Goal: Check status: Check status

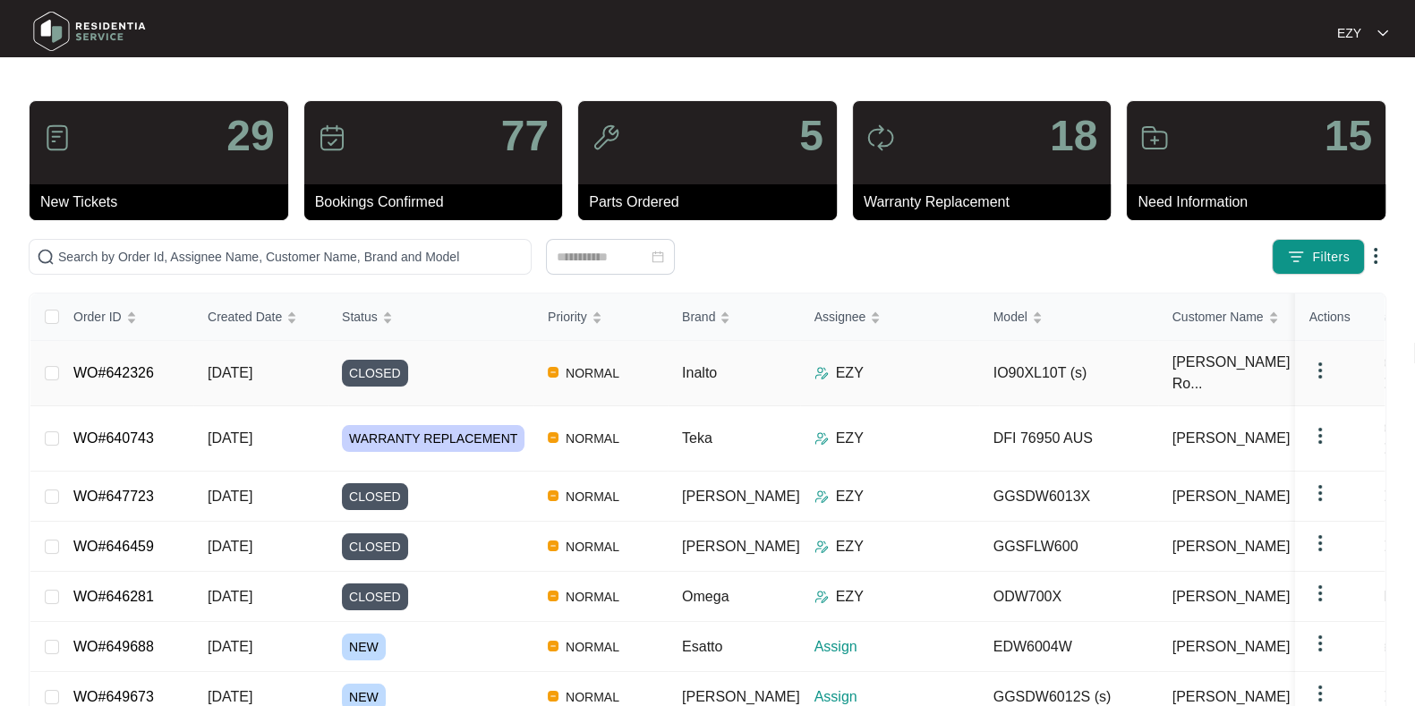
scroll to position [153, 0]
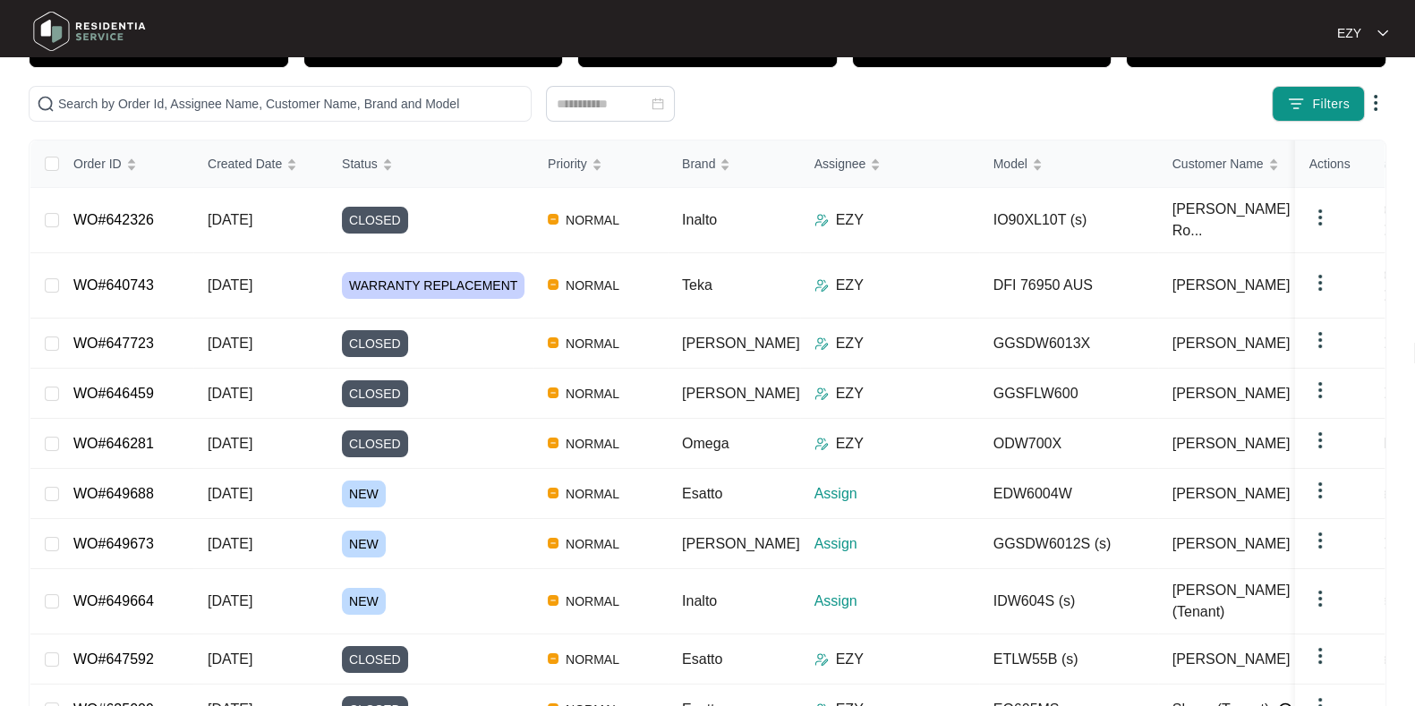
click at [255, 82] on div "29 New Tickets 77 Bookings Confirmed 5 Parts Ordered 18 Warranty Replacement 15…" at bounding box center [708, 370] width 1358 height 846
click at [264, 105] on input "text" at bounding box center [290, 104] width 465 height 20
paste input "640743"
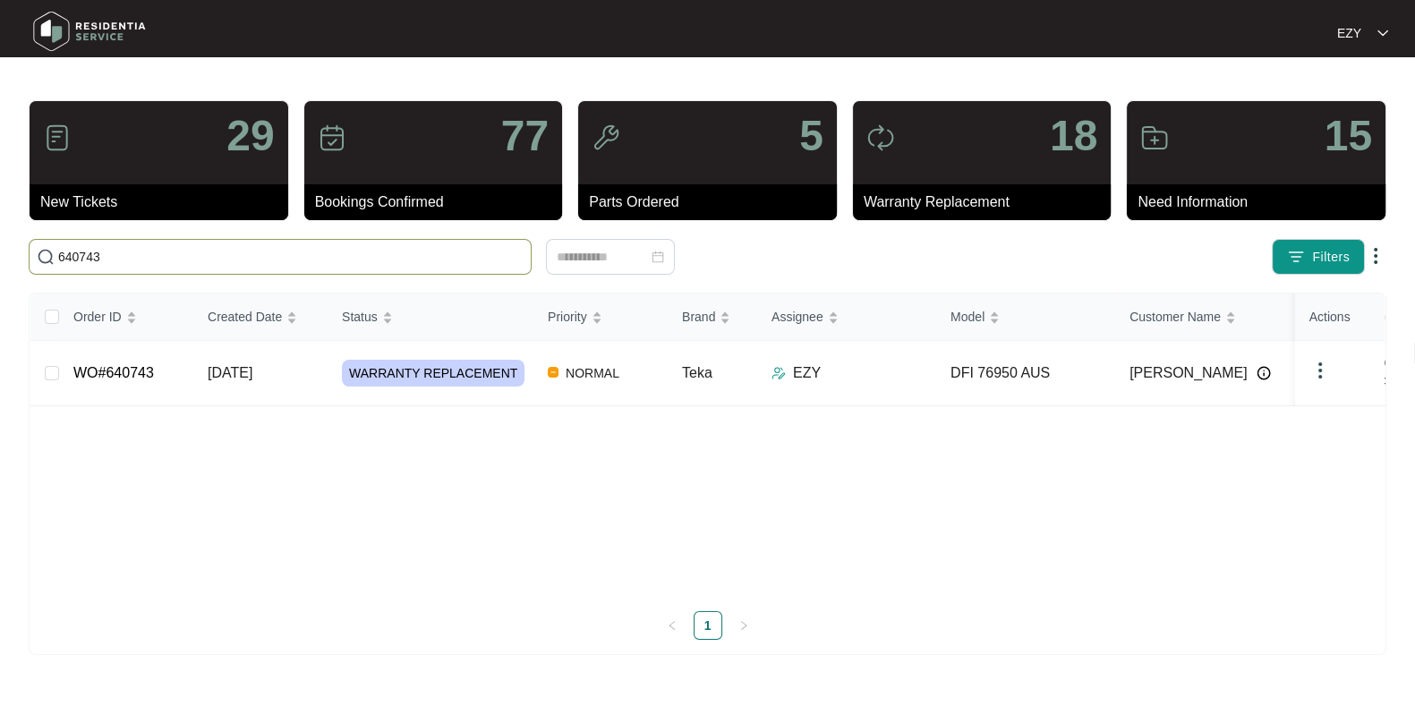
scroll to position [0, 0]
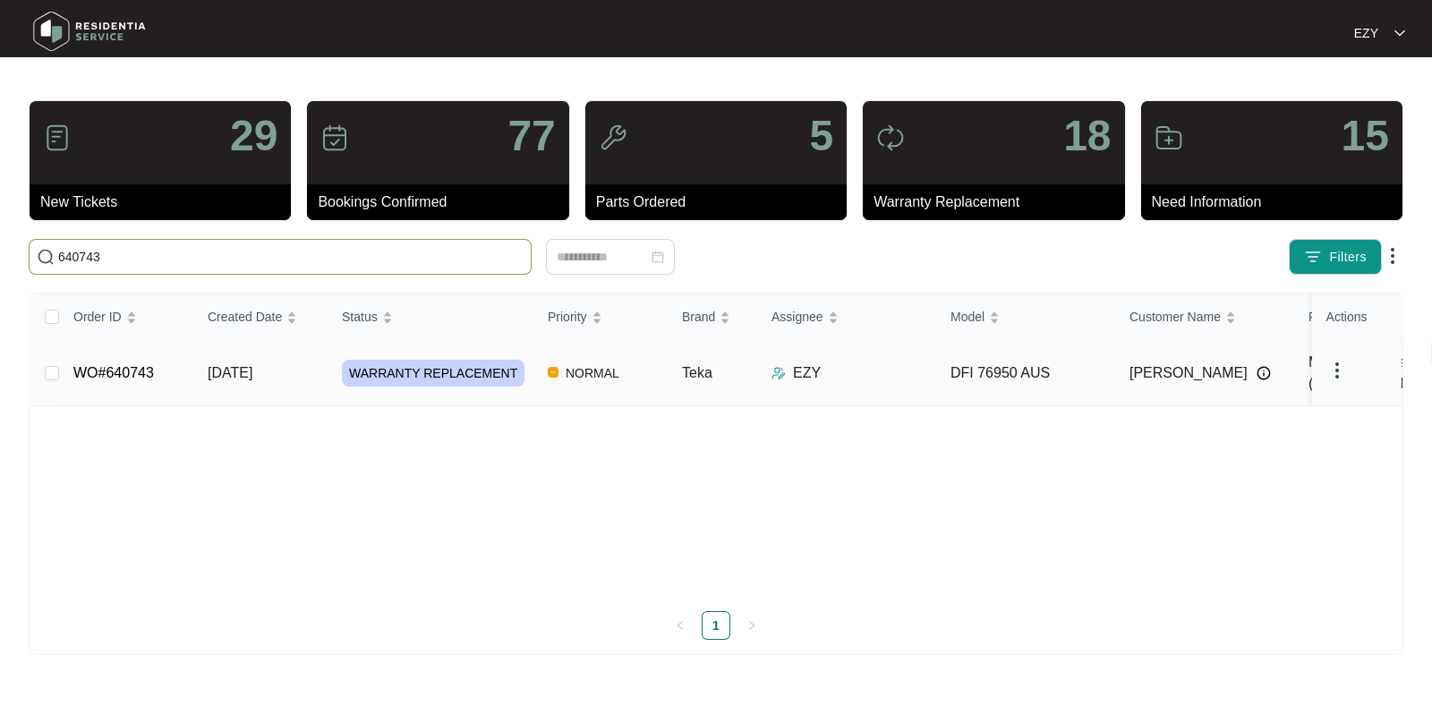
type input "640743"
click at [299, 369] on td "[DATE]" at bounding box center [260, 373] width 134 height 65
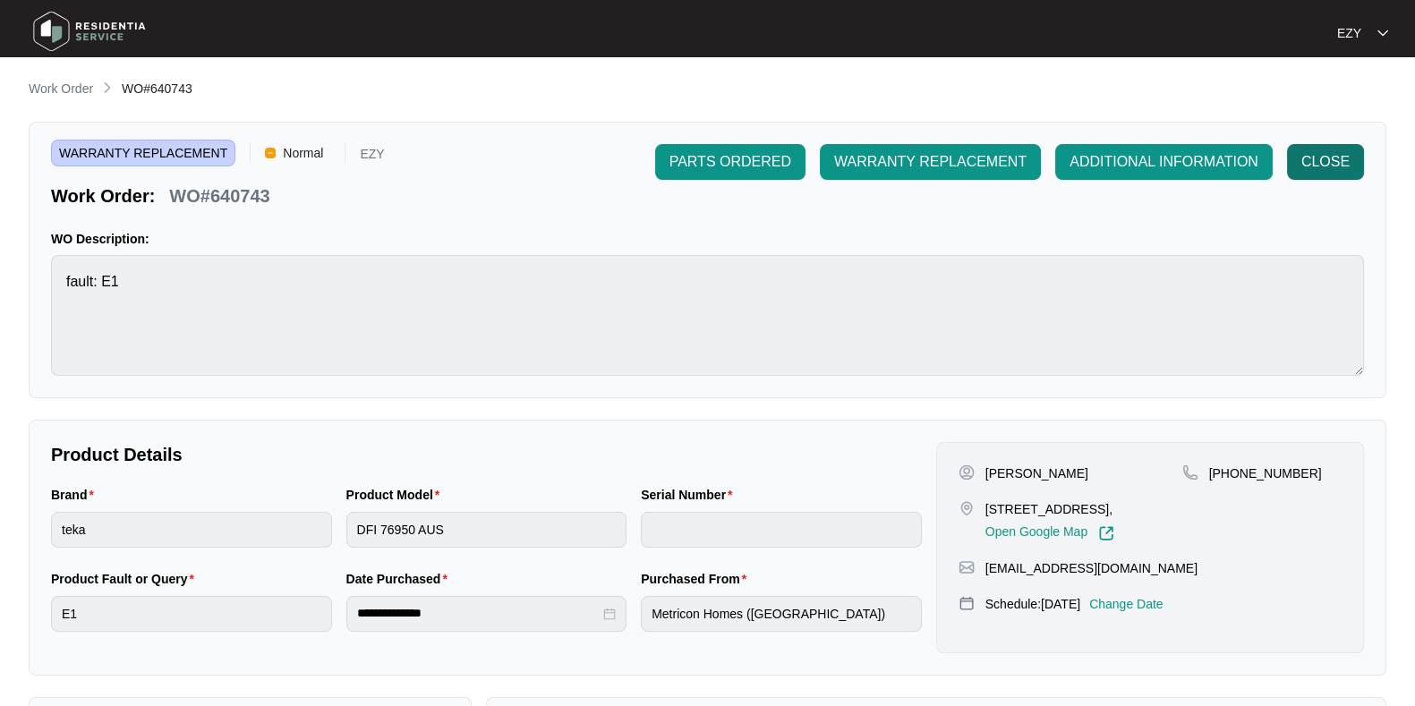
click at [1294, 162] on button "CLOSE" at bounding box center [1325, 162] width 77 height 36
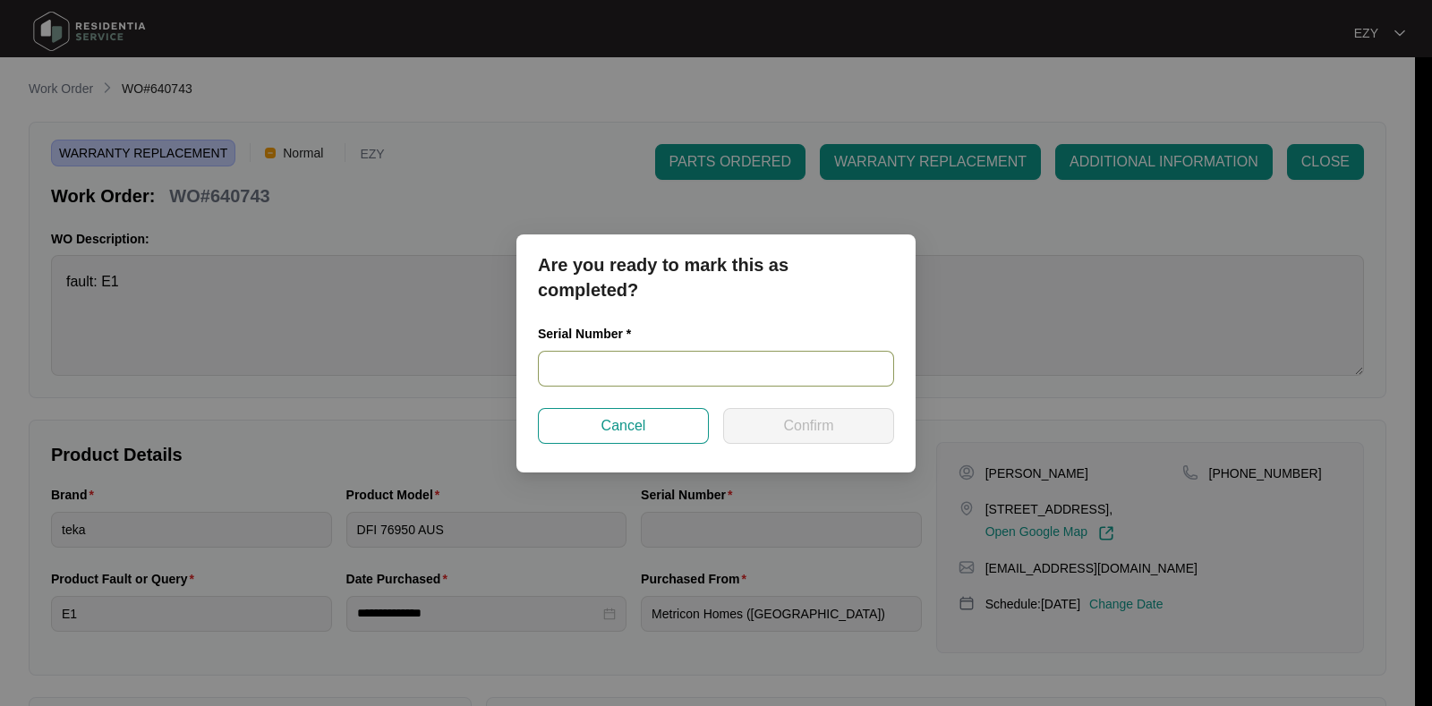
click at [806, 372] on input "text" at bounding box center [716, 369] width 356 height 36
paste input "AW222"
type input "AW222"
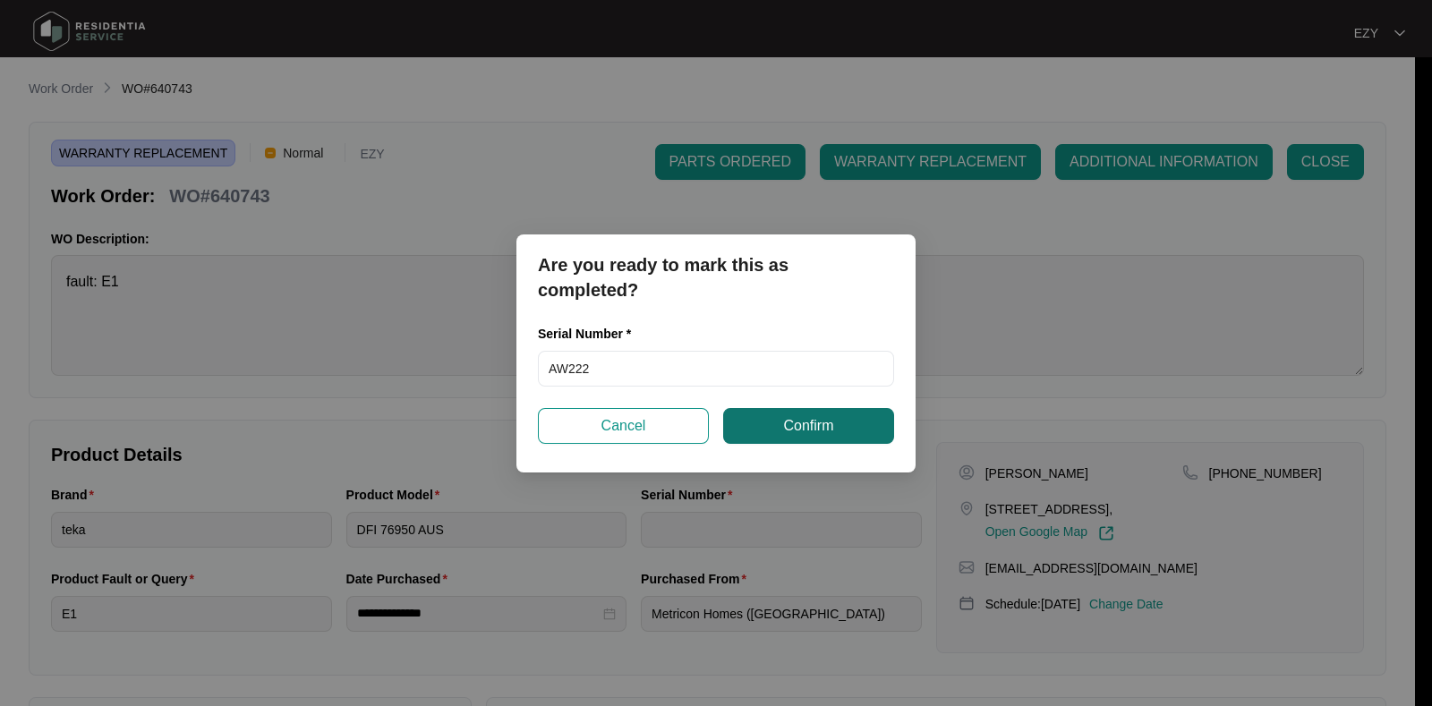
click at [801, 436] on span "Confirm" at bounding box center [808, 425] width 50 height 21
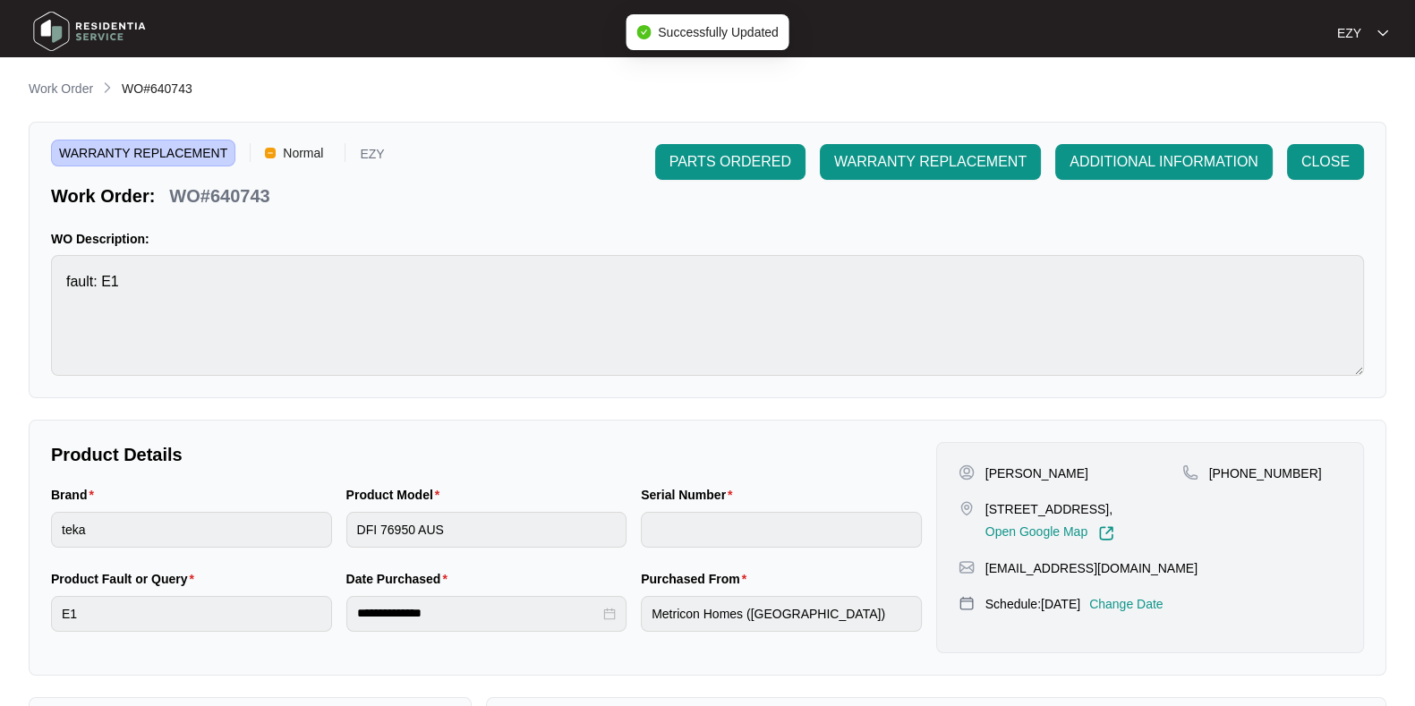
type input "AW222"
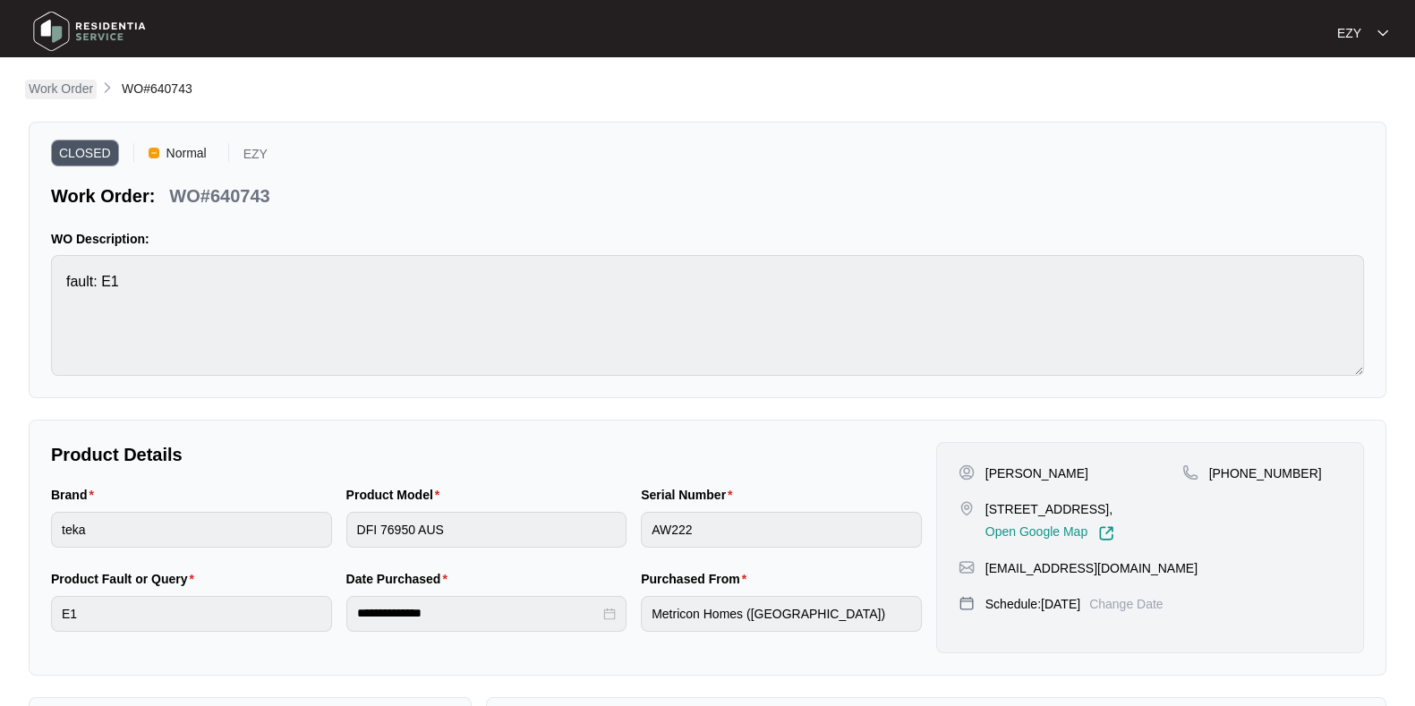
click at [44, 87] on p "Work Order" at bounding box center [61, 89] width 64 height 18
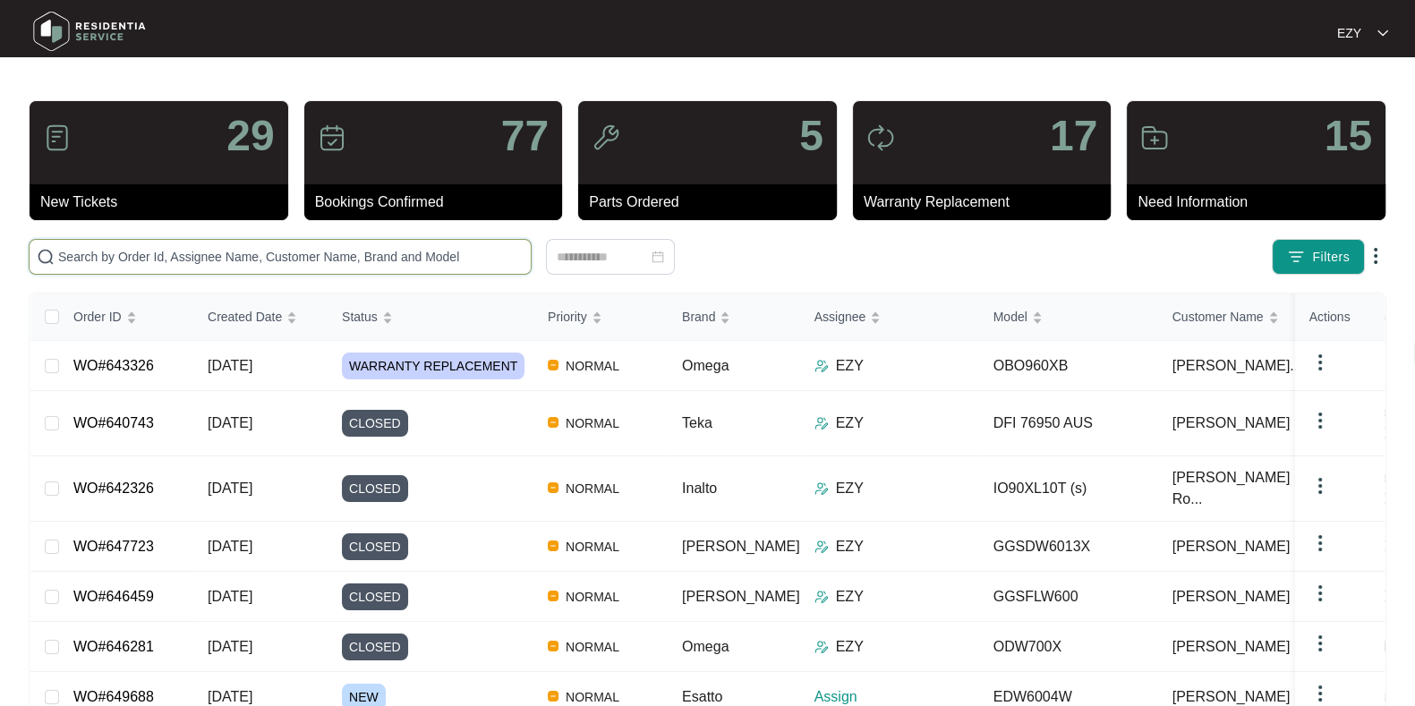
click at [220, 251] on input "text" at bounding box center [290, 257] width 465 height 20
paste input "643326"
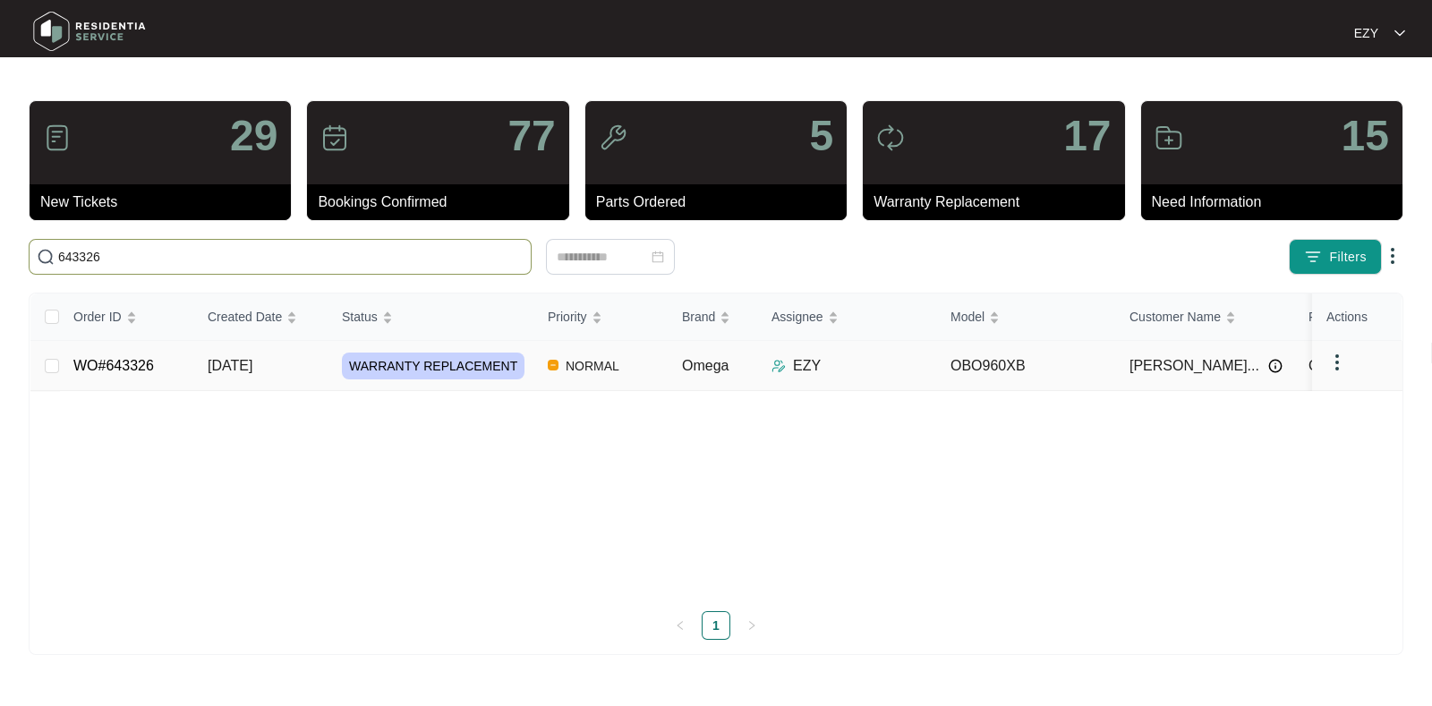
type input "643326"
click at [300, 370] on td "[DATE]" at bounding box center [260, 366] width 134 height 50
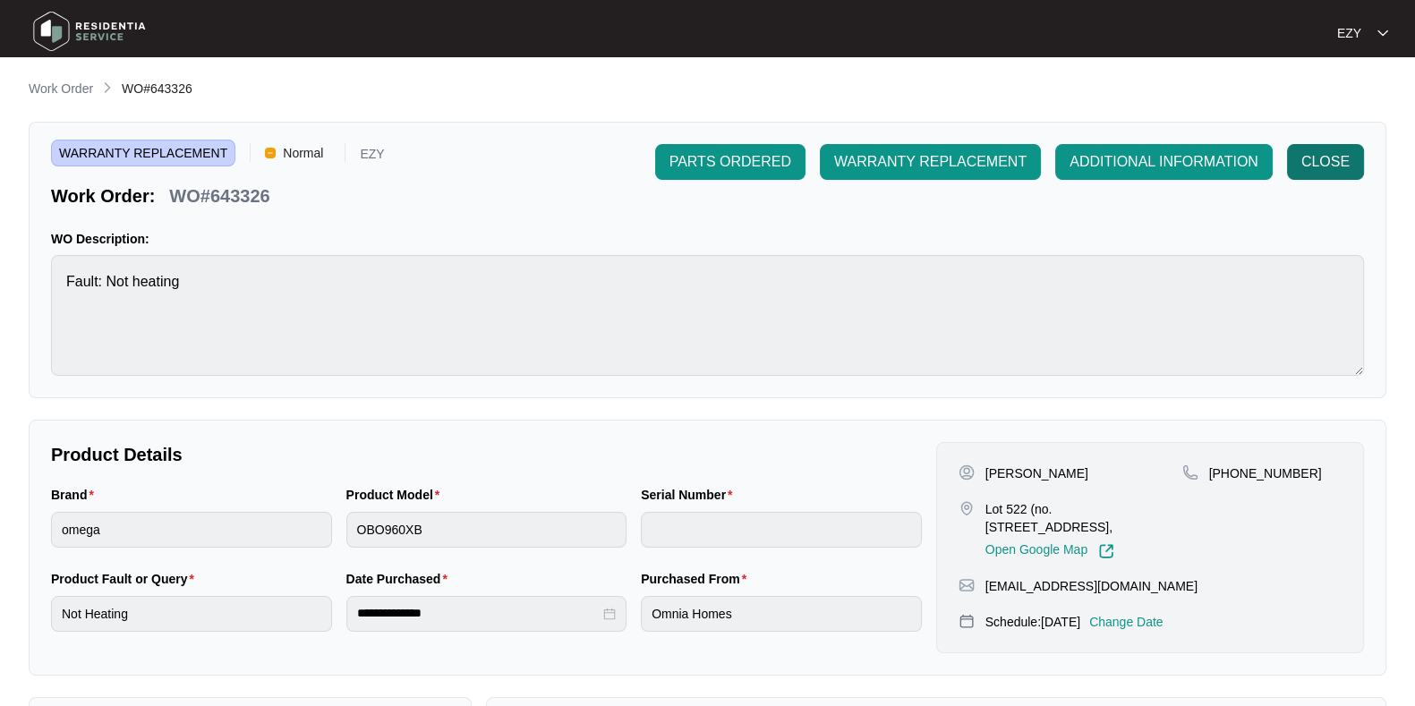
click at [1344, 165] on span "CLOSE" at bounding box center [1325, 161] width 48 height 21
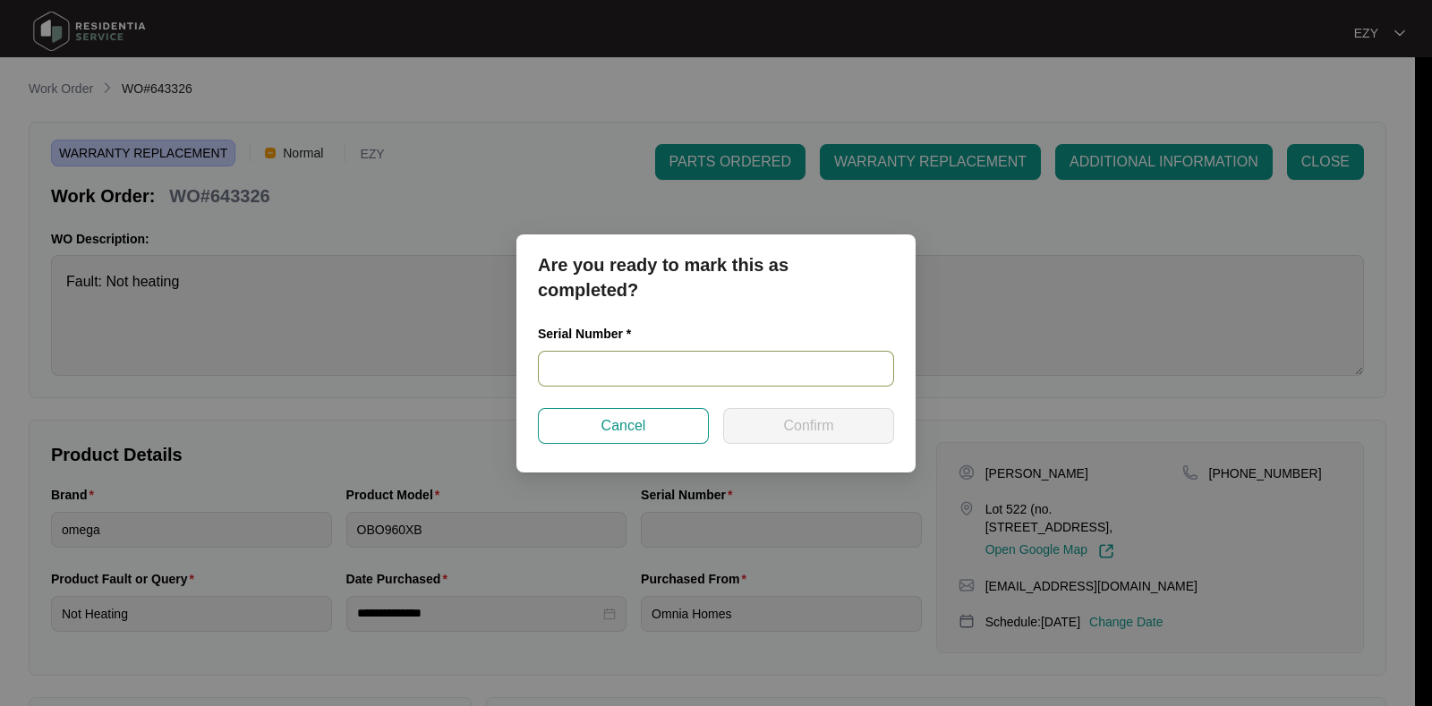
click at [690, 374] on input "text" at bounding box center [716, 369] width 356 height 36
paste input "V0000689232206000289"
type input "V0000689232206000289"
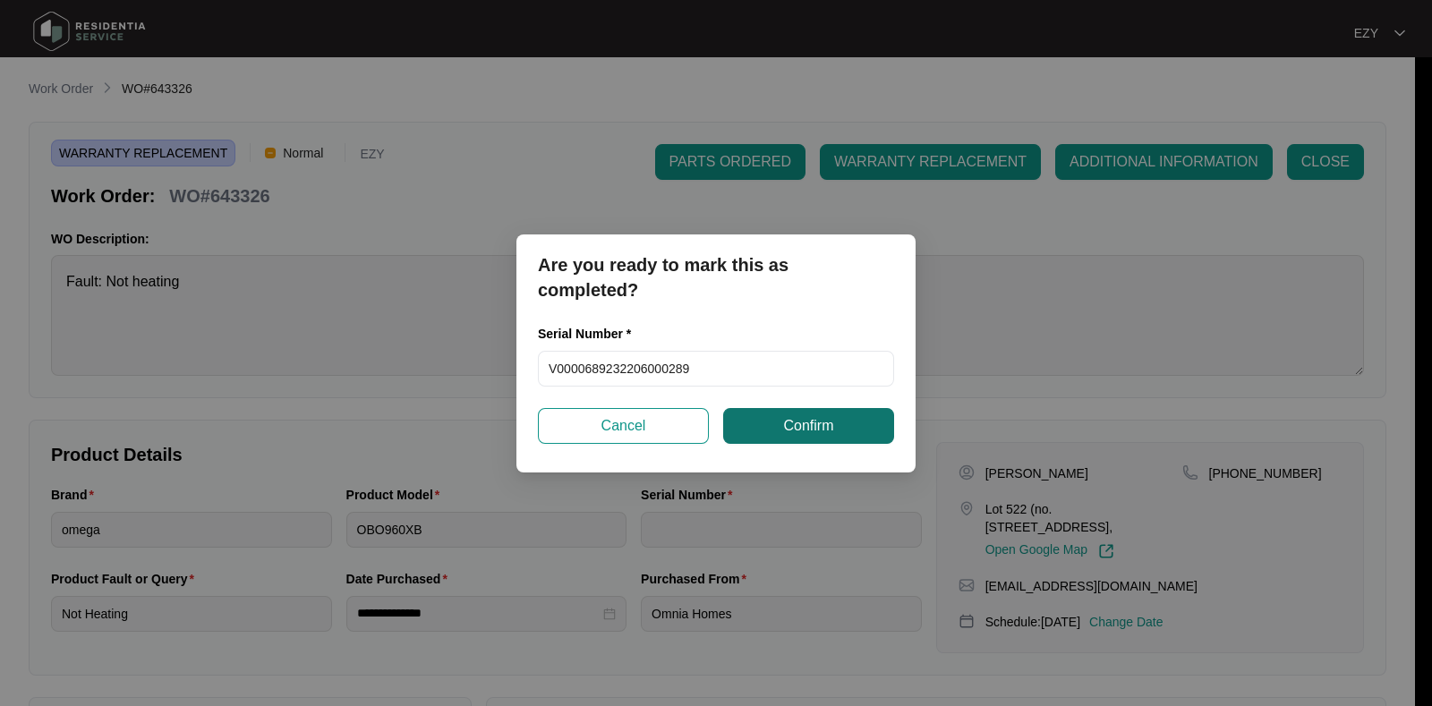
click at [789, 427] on span "Confirm" at bounding box center [808, 425] width 50 height 21
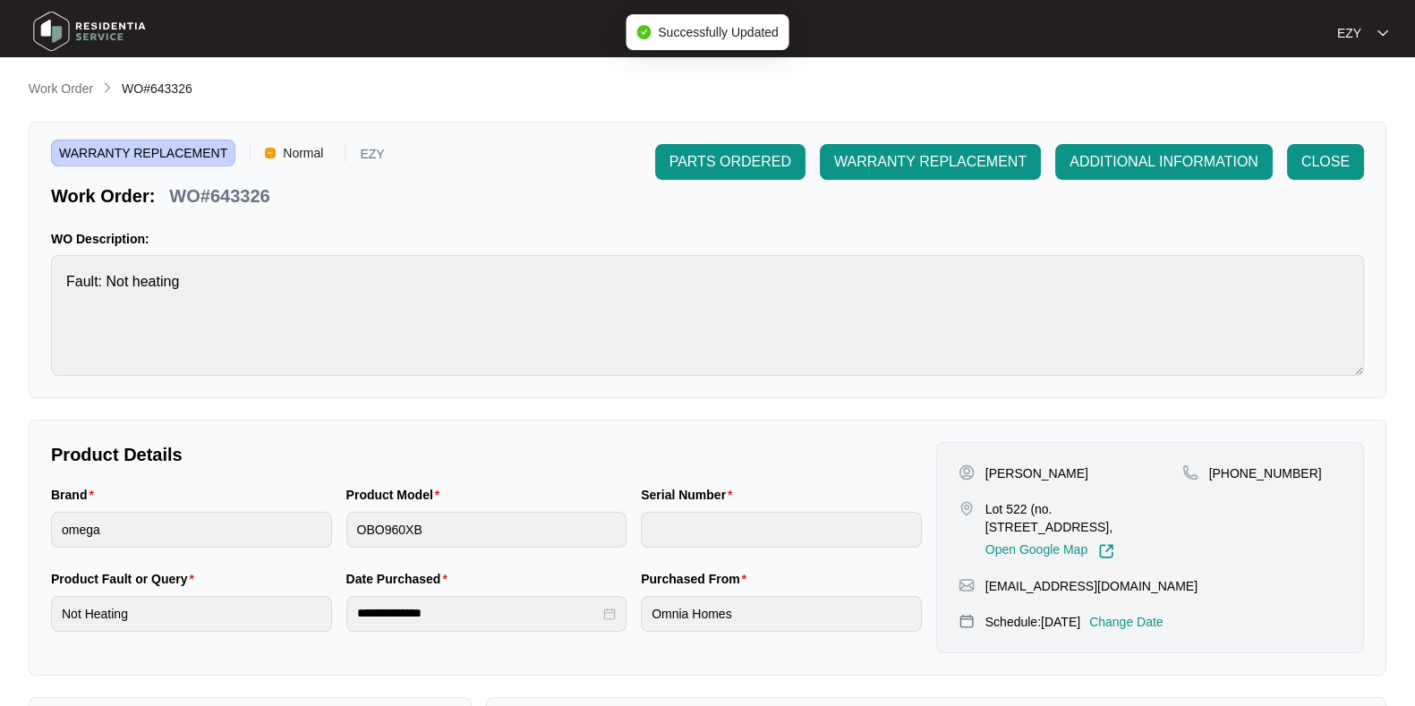
type input "V0000689232206000289"
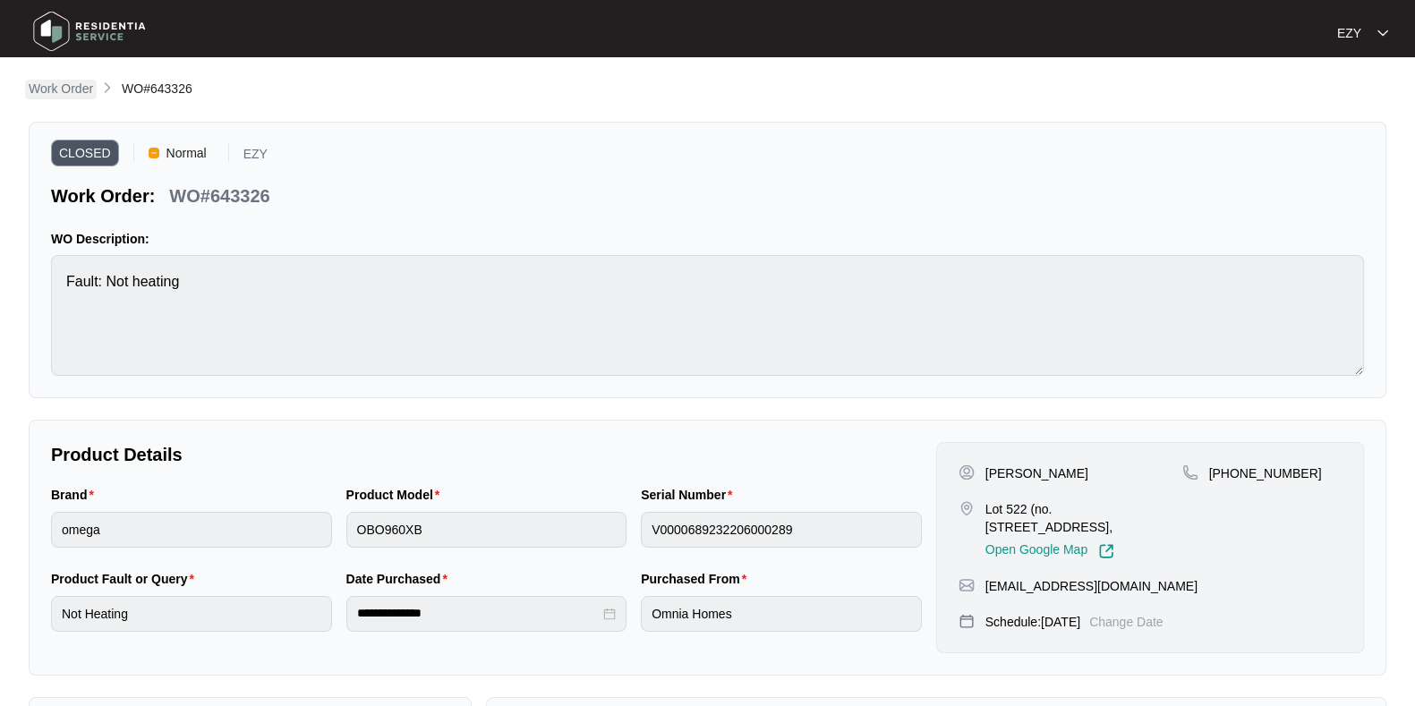
click at [71, 94] on p "Work Order" at bounding box center [61, 89] width 64 height 18
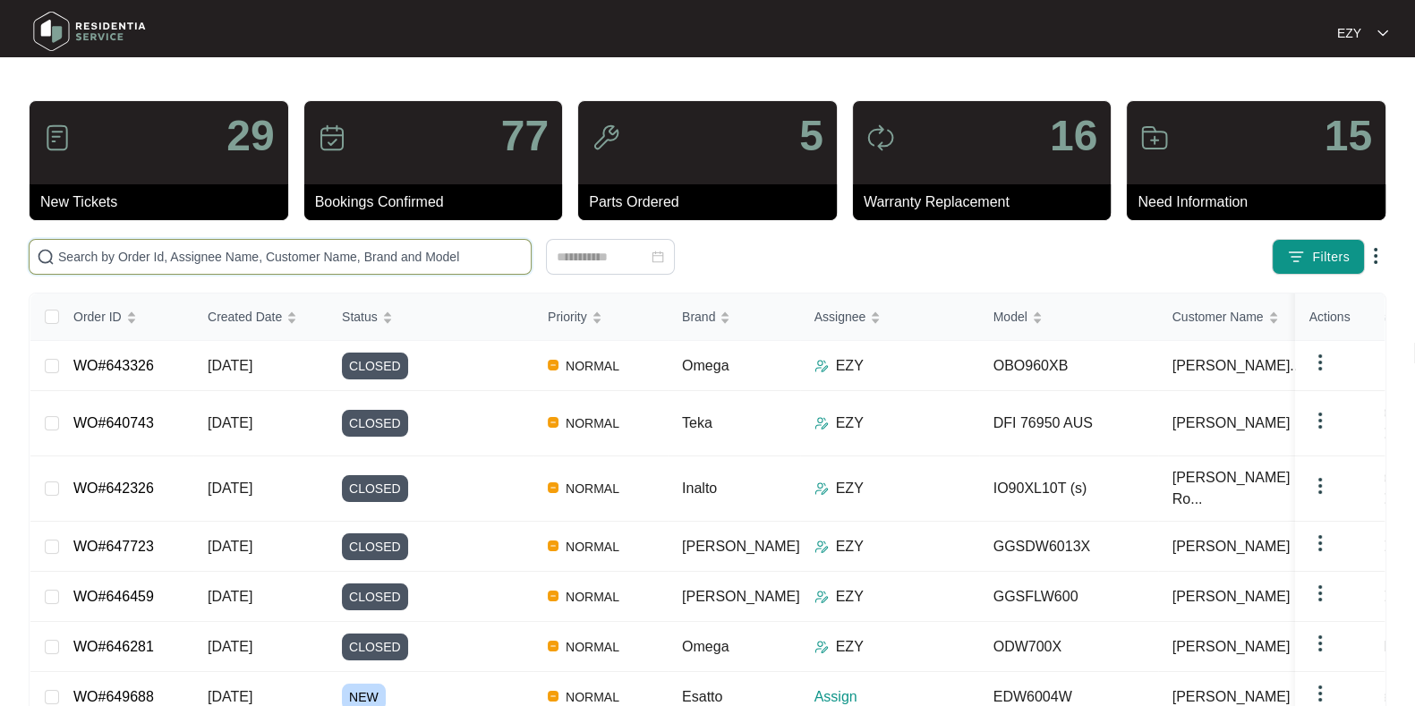
click at [264, 258] on input "text" at bounding box center [290, 257] width 465 height 20
paste input "647463"
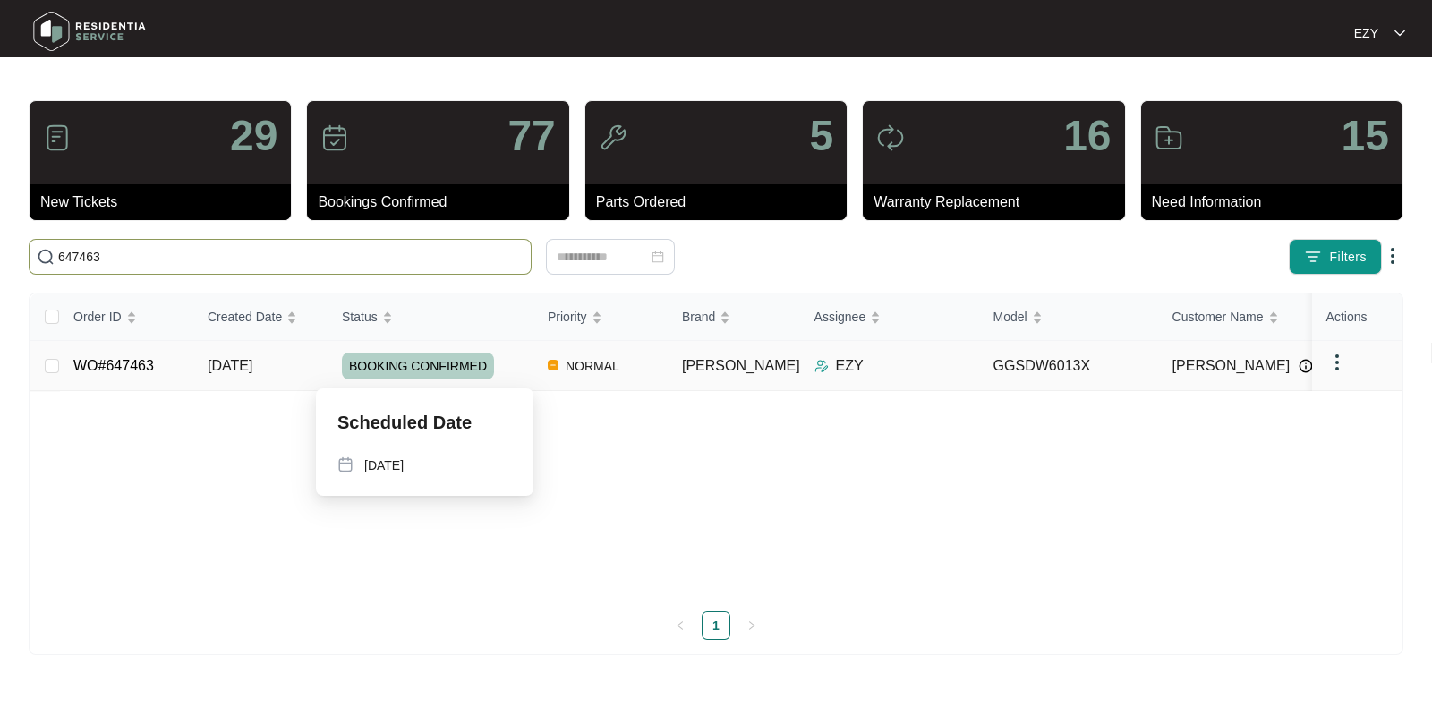
type input "647463"
click at [523, 368] on div "BOOKING CONFIRMED" at bounding box center [438, 366] width 192 height 27
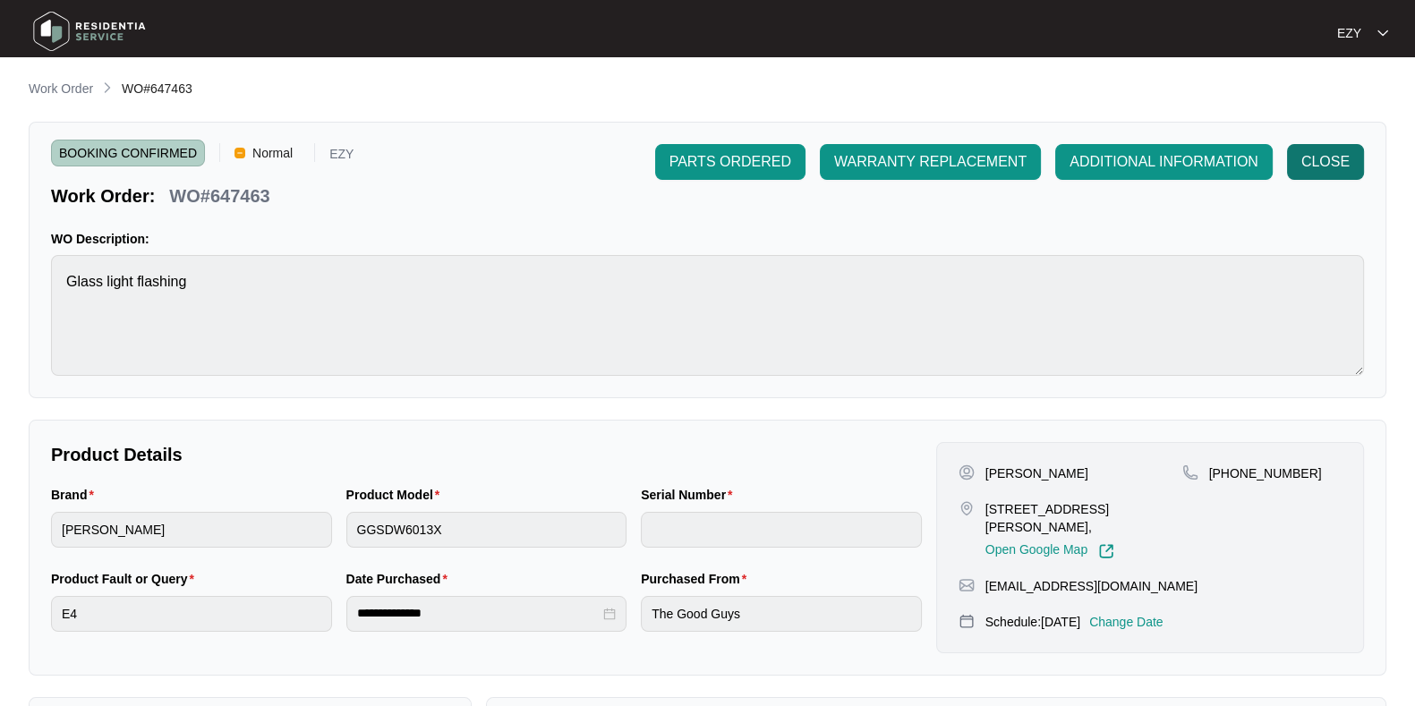
click at [1320, 168] on span "CLOSE" at bounding box center [1325, 161] width 48 height 21
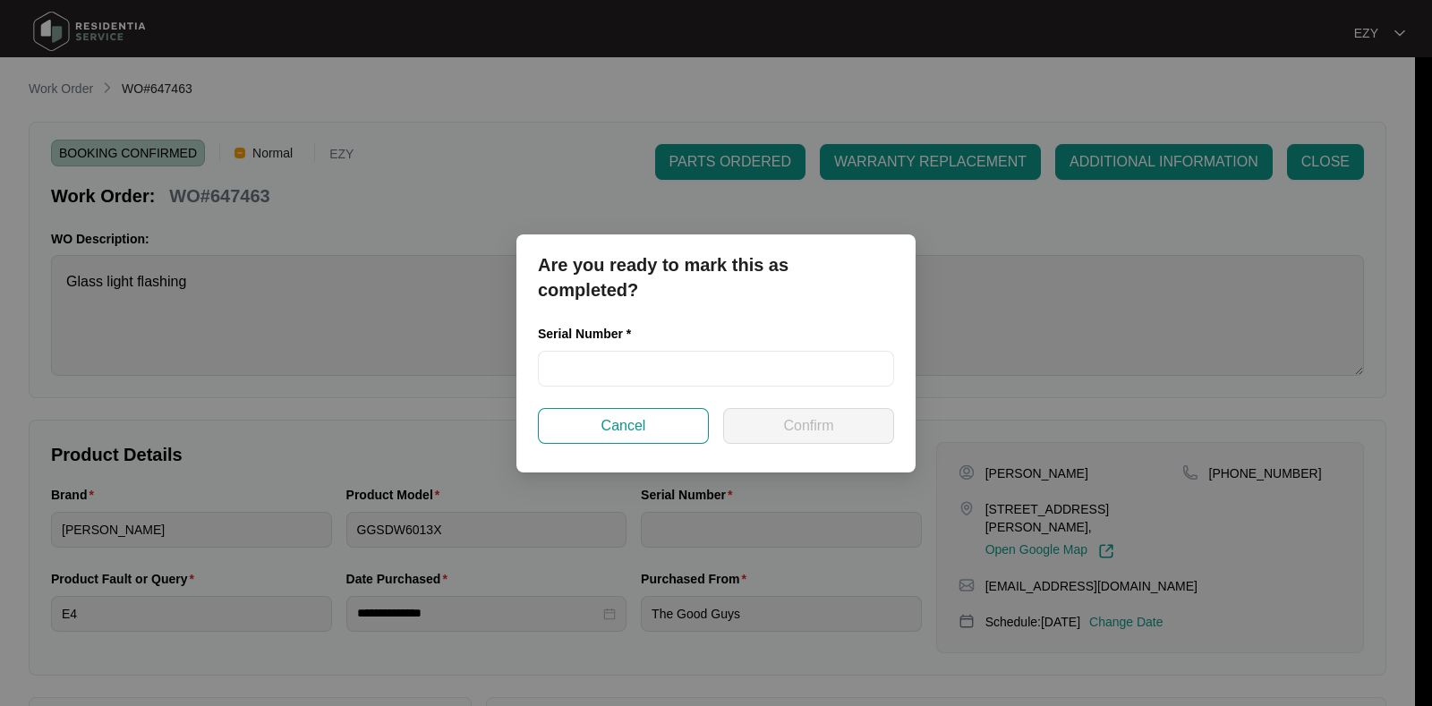
click at [761, 389] on div "Serial Number *" at bounding box center [716, 366] width 371 height 84
click at [741, 378] on input "text" at bounding box center [716, 369] width 356 height 36
paste input "25078439030200047"
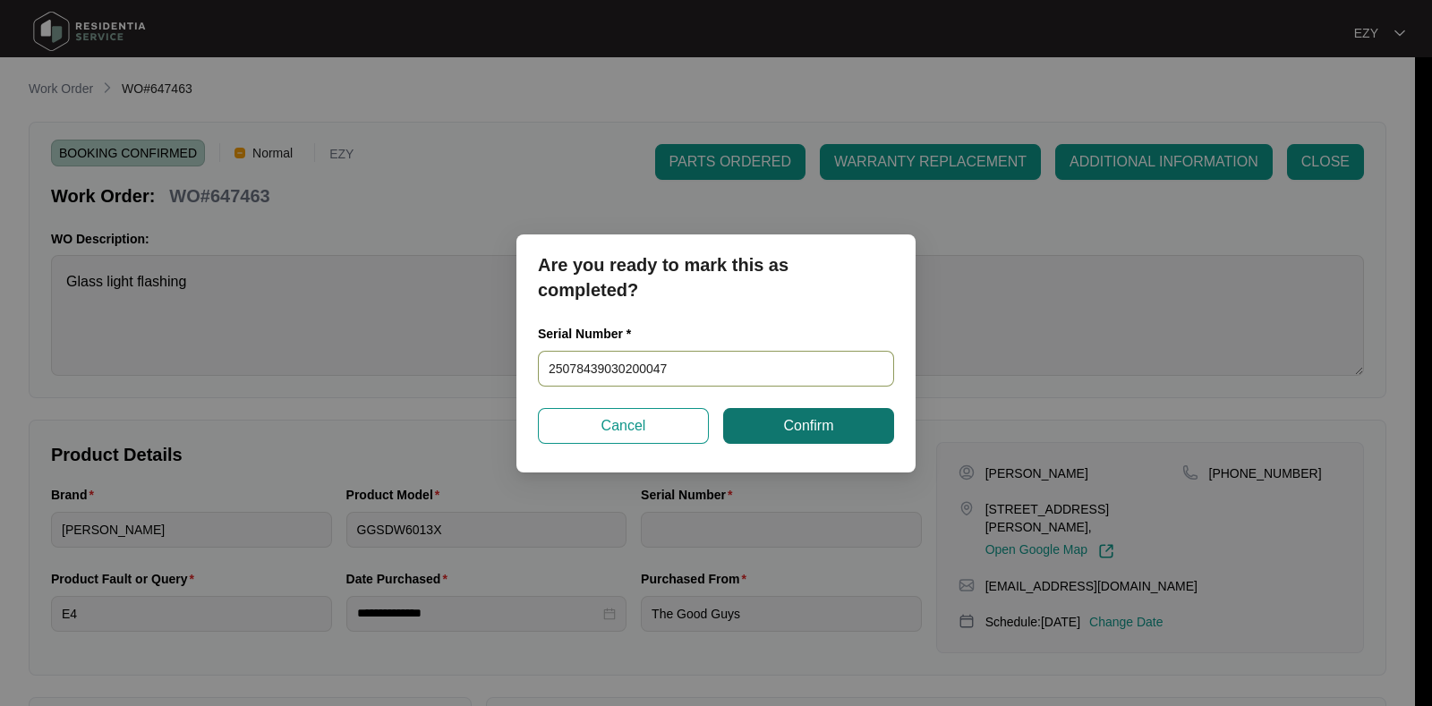
type input "25078439030200047"
click at [783, 427] on span "Confirm" at bounding box center [808, 425] width 50 height 21
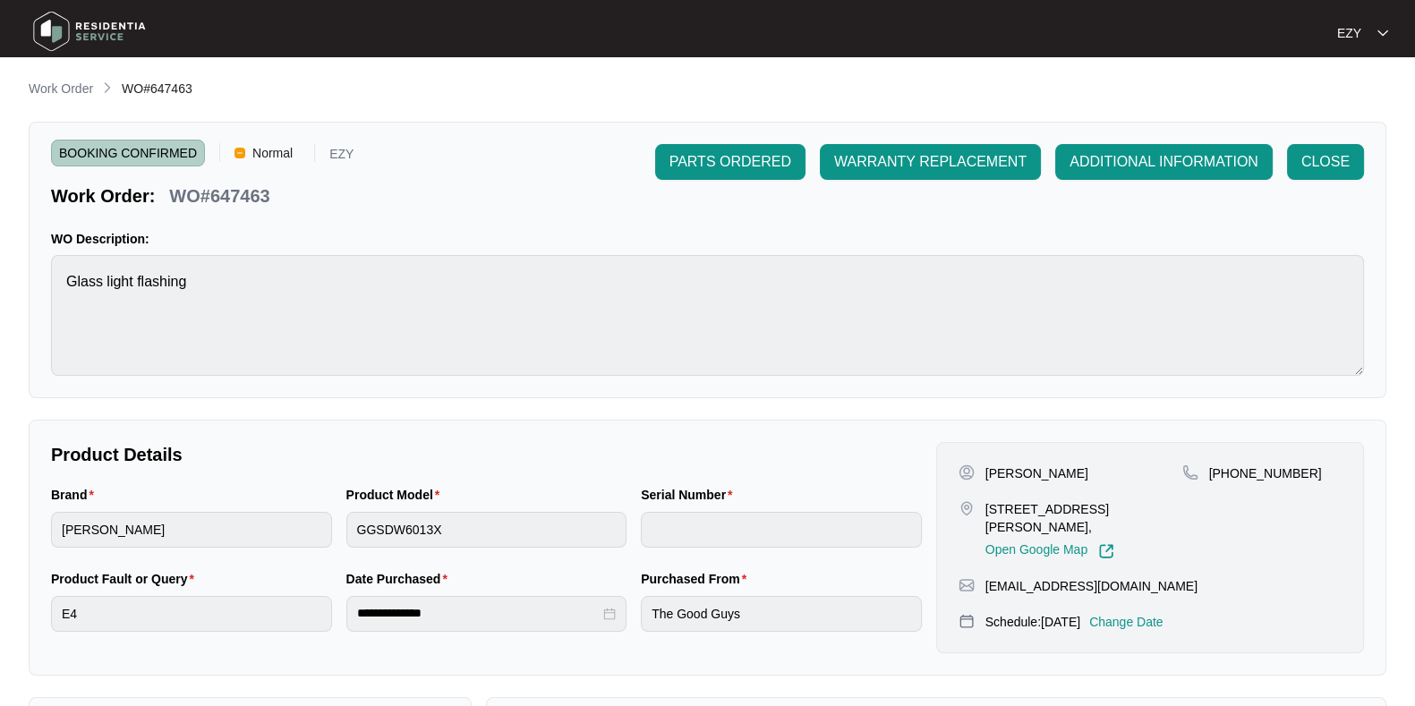
type input "25078439030200047"
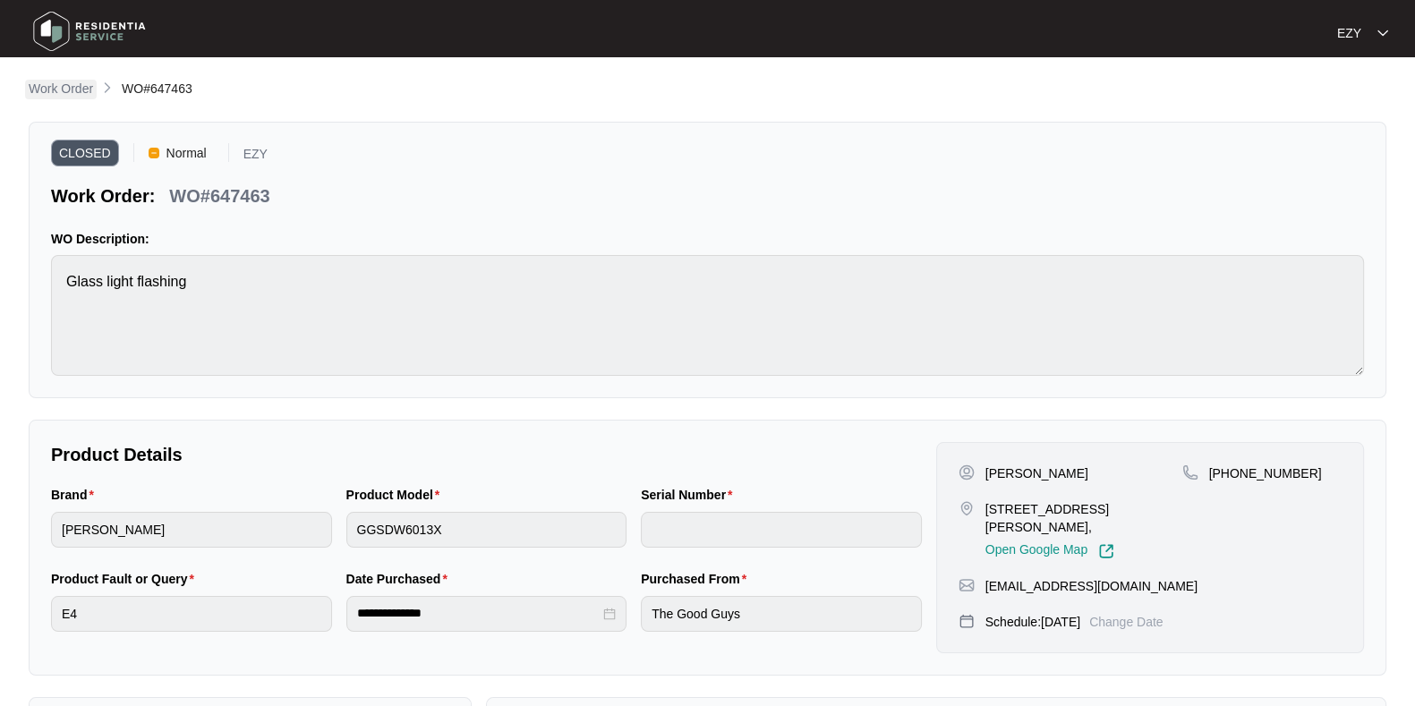
click at [40, 91] on p "Work Order" at bounding box center [61, 89] width 64 height 18
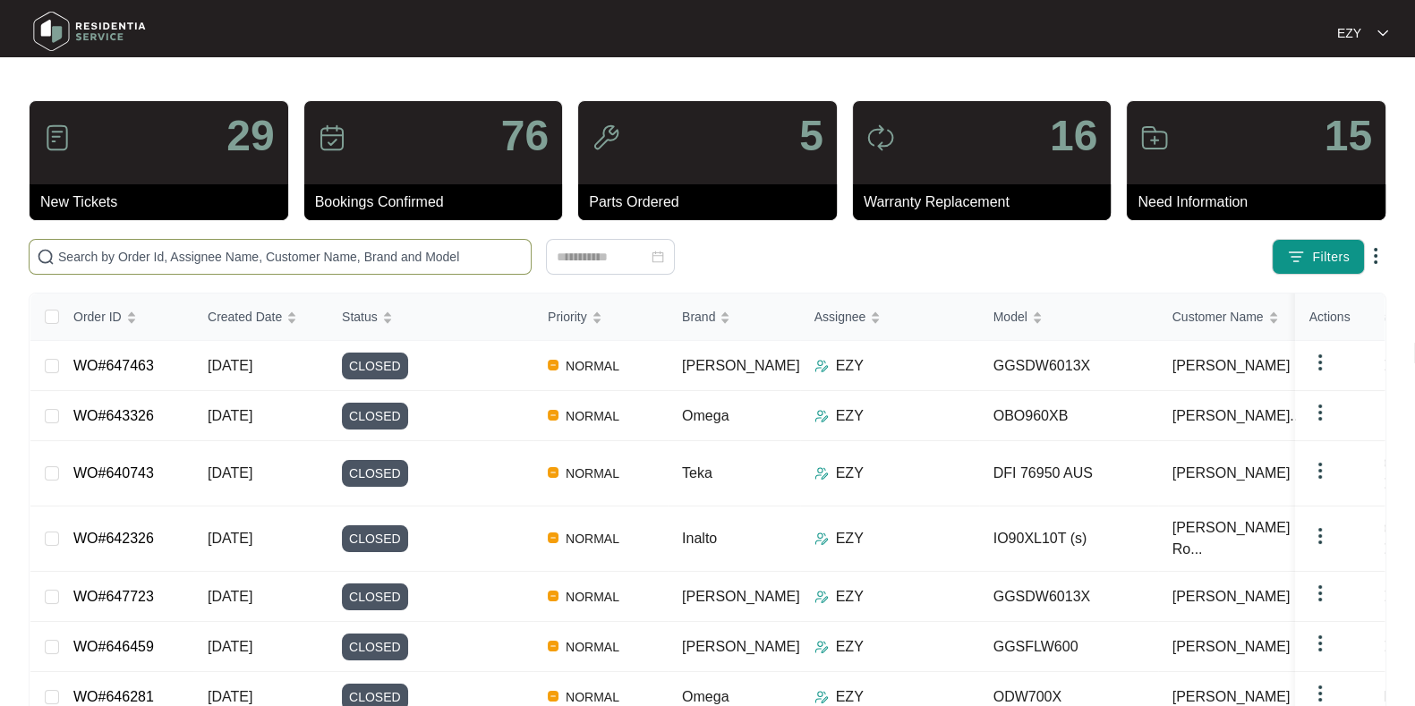
click at [259, 258] on input "text" at bounding box center [290, 257] width 465 height 20
paste input "647265"
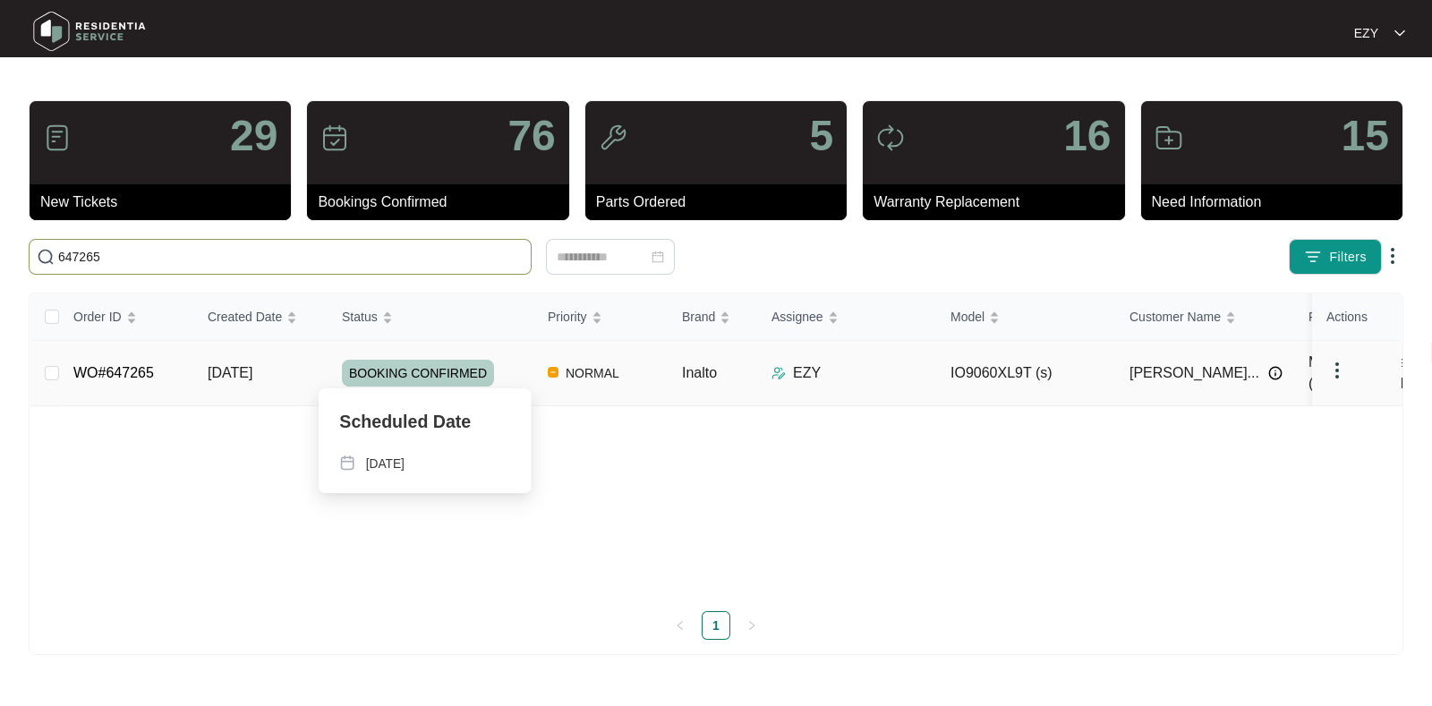
type input "647265"
click at [516, 370] on div "BOOKING CONFIRMED" at bounding box center [438, 373] width 192 height 27
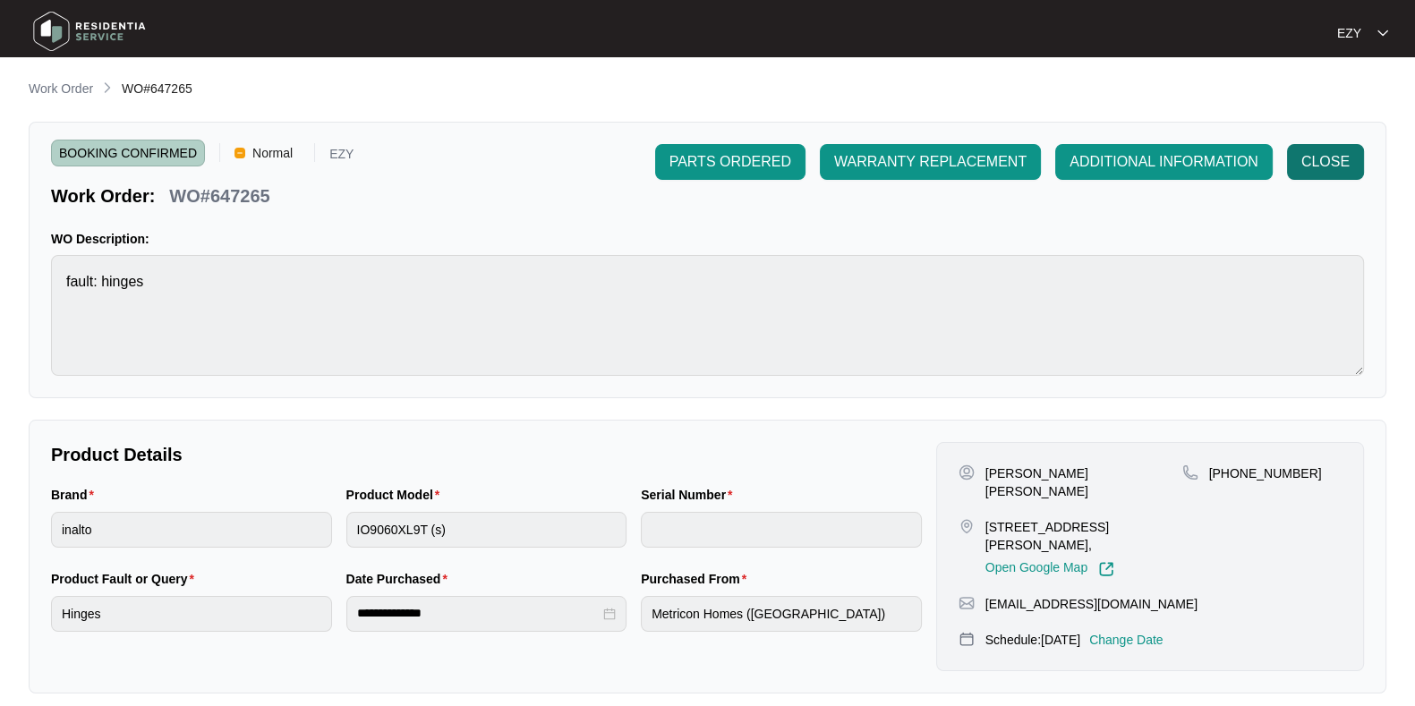
click at [1344, 163] on span "CLOSE" at bounding box center [1325, 161] width 48 height 21
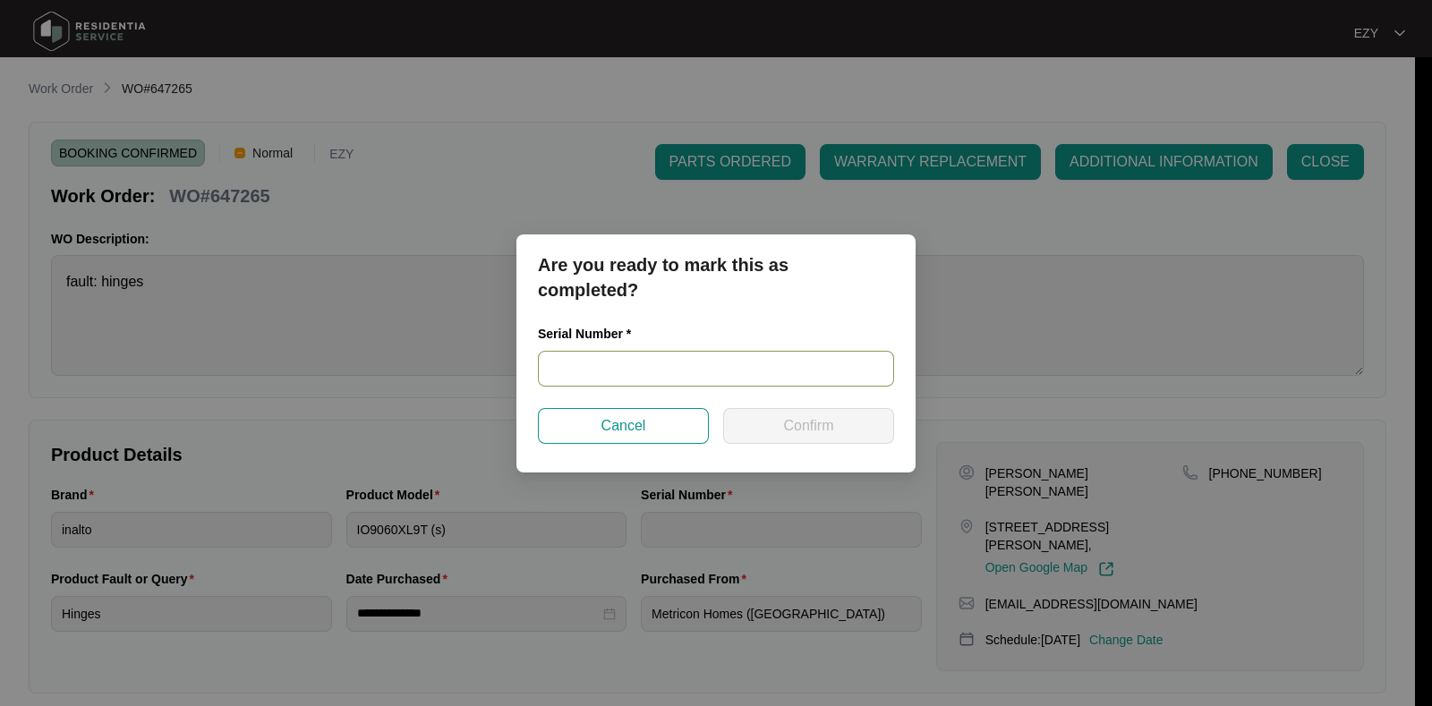
click at [610, 372] on input "text" at bounding box center [716, 369] width 356 height 36
paste input "900012832402000344"
type input "900012832402000344"
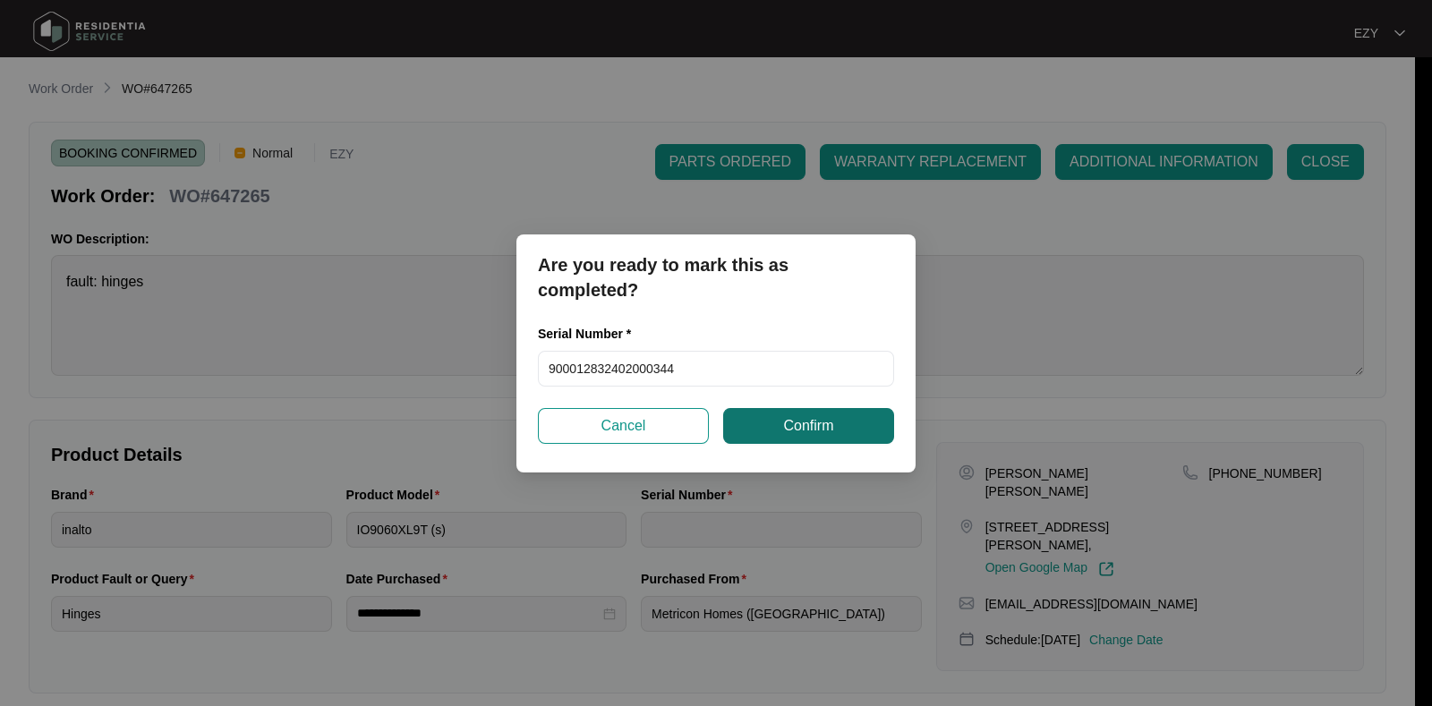
click at [800, 425] on span "Confirm" at bounding box center [808, 425] width 50 height 21
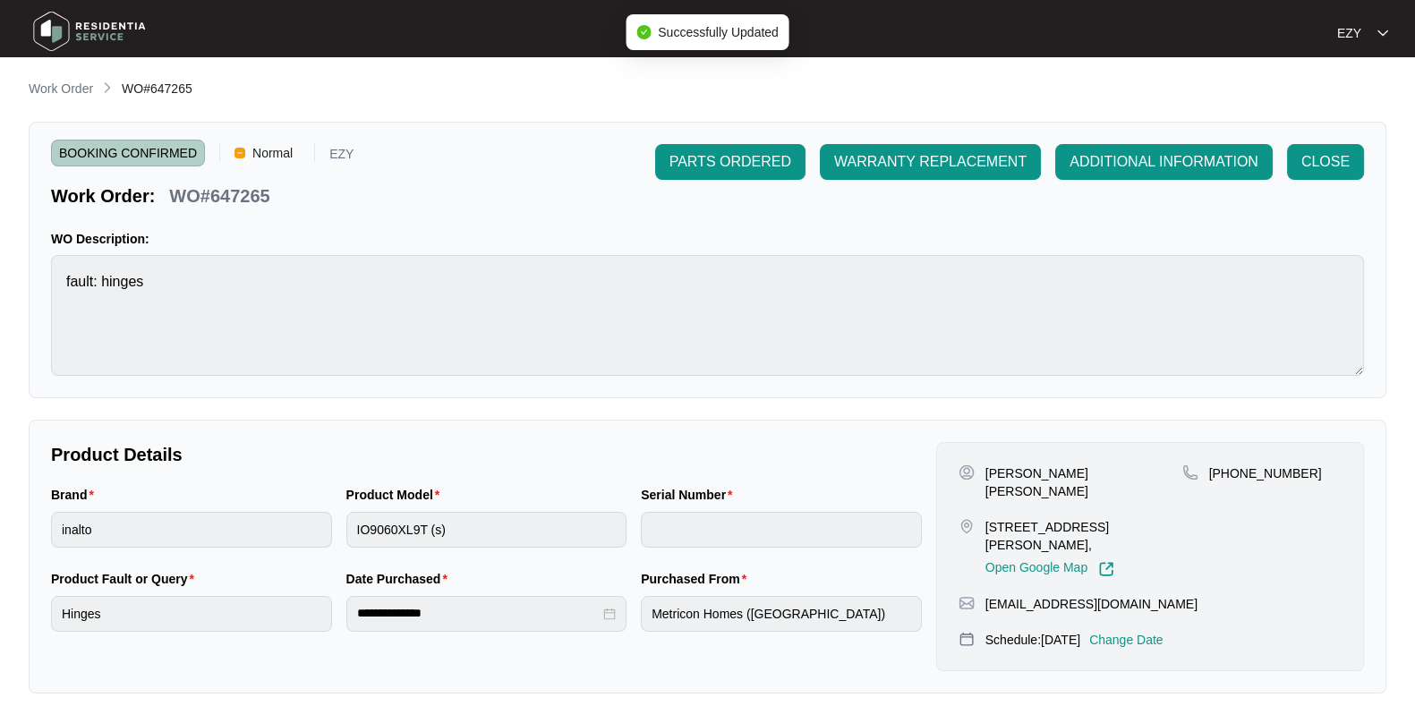
type input "900012832402000344"
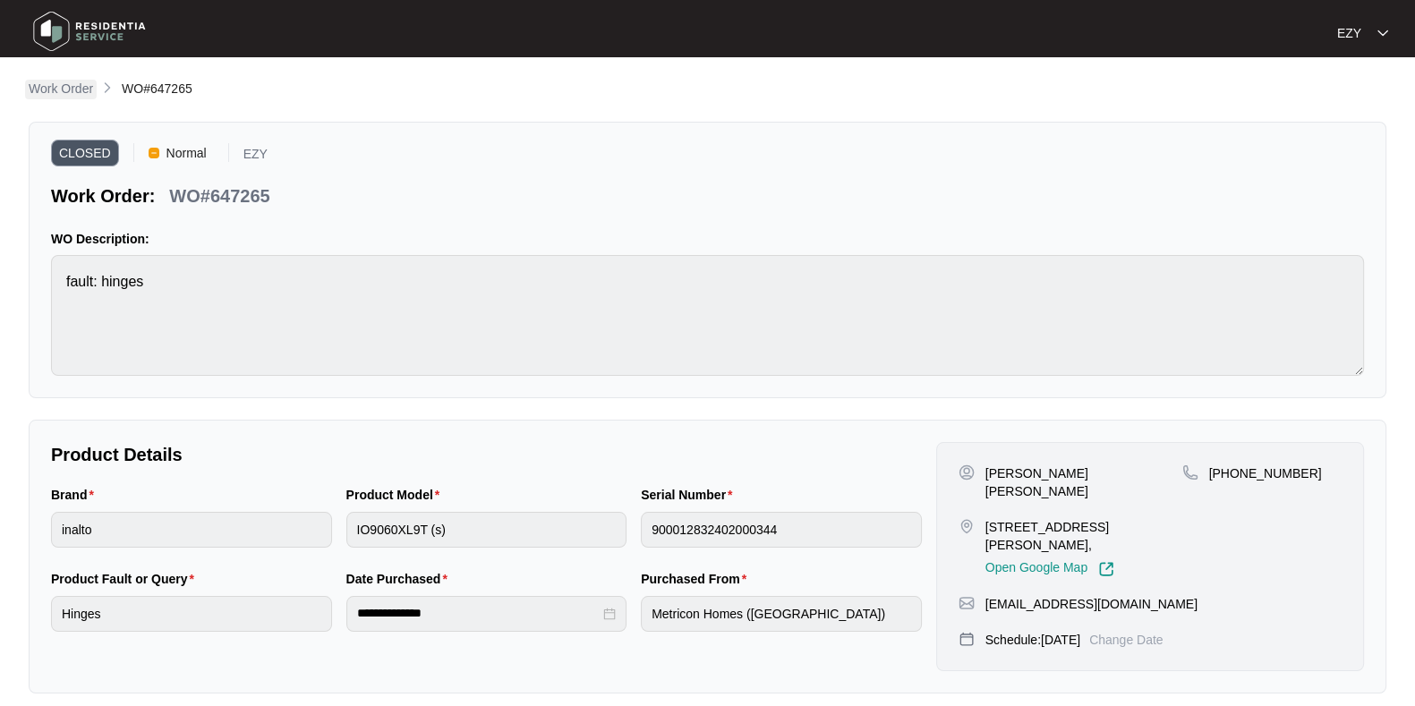
click at [78, 82] on p "Work Order" at bounding box center [61, 89] width 64 height 18
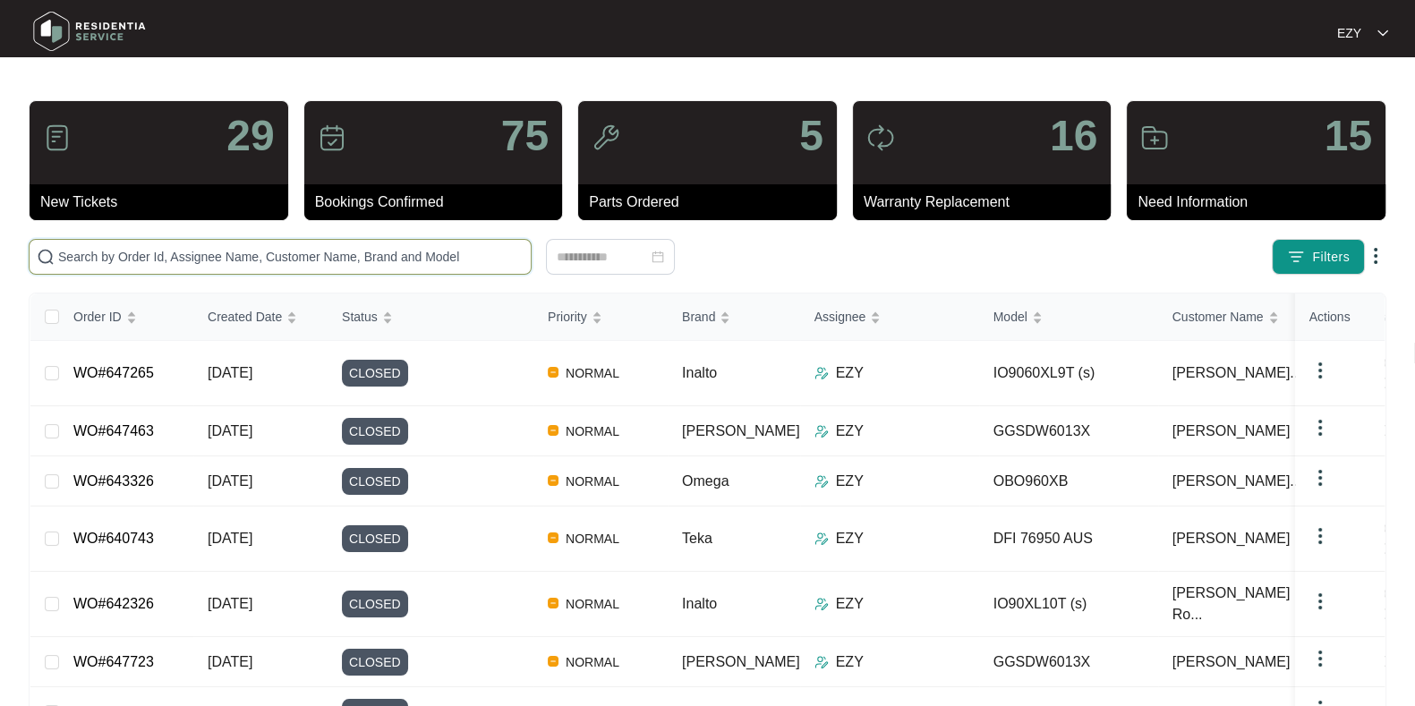
click at [258, 257] on input "text" at bounding box center [290, 257] width 465 height 20
paste input "647479"
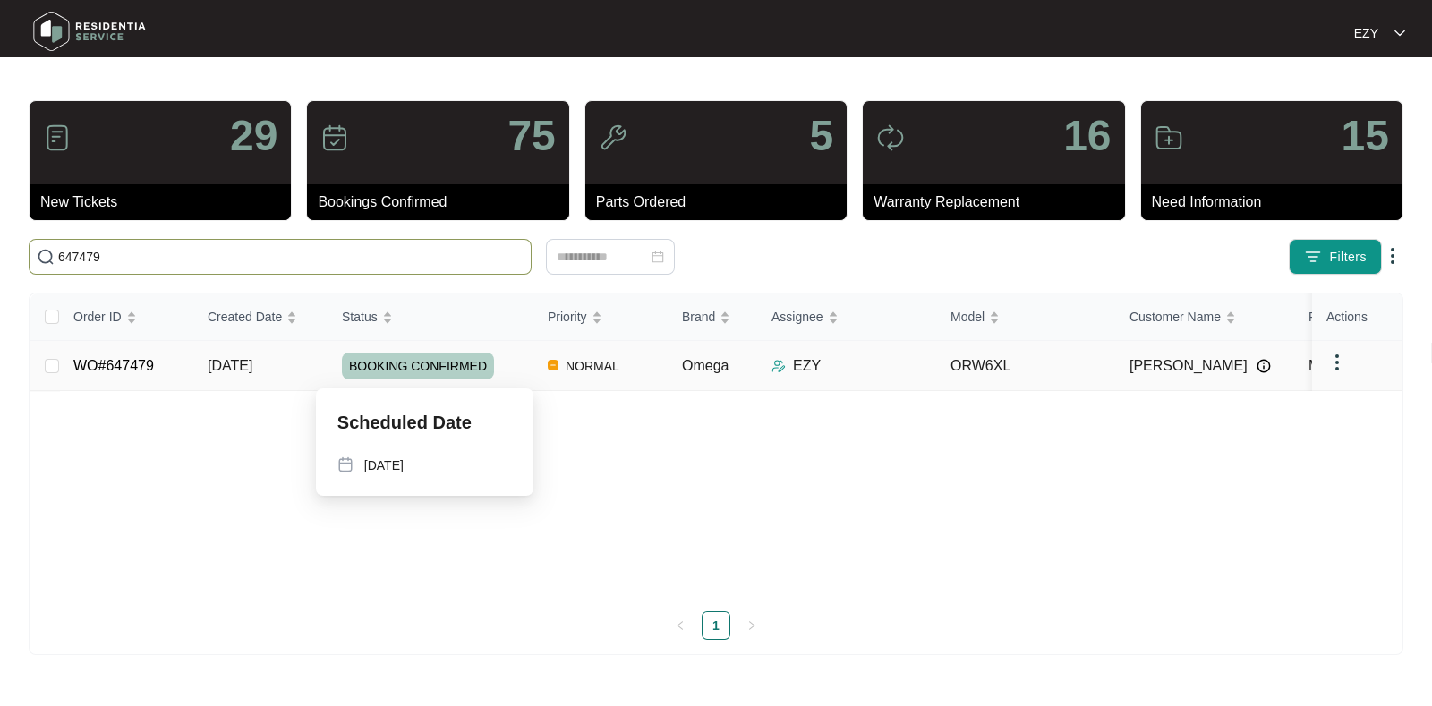
type input "647479"
click at [307, 364] on td "[DATE]" at bounding box center [260, 366] width 134 height 50
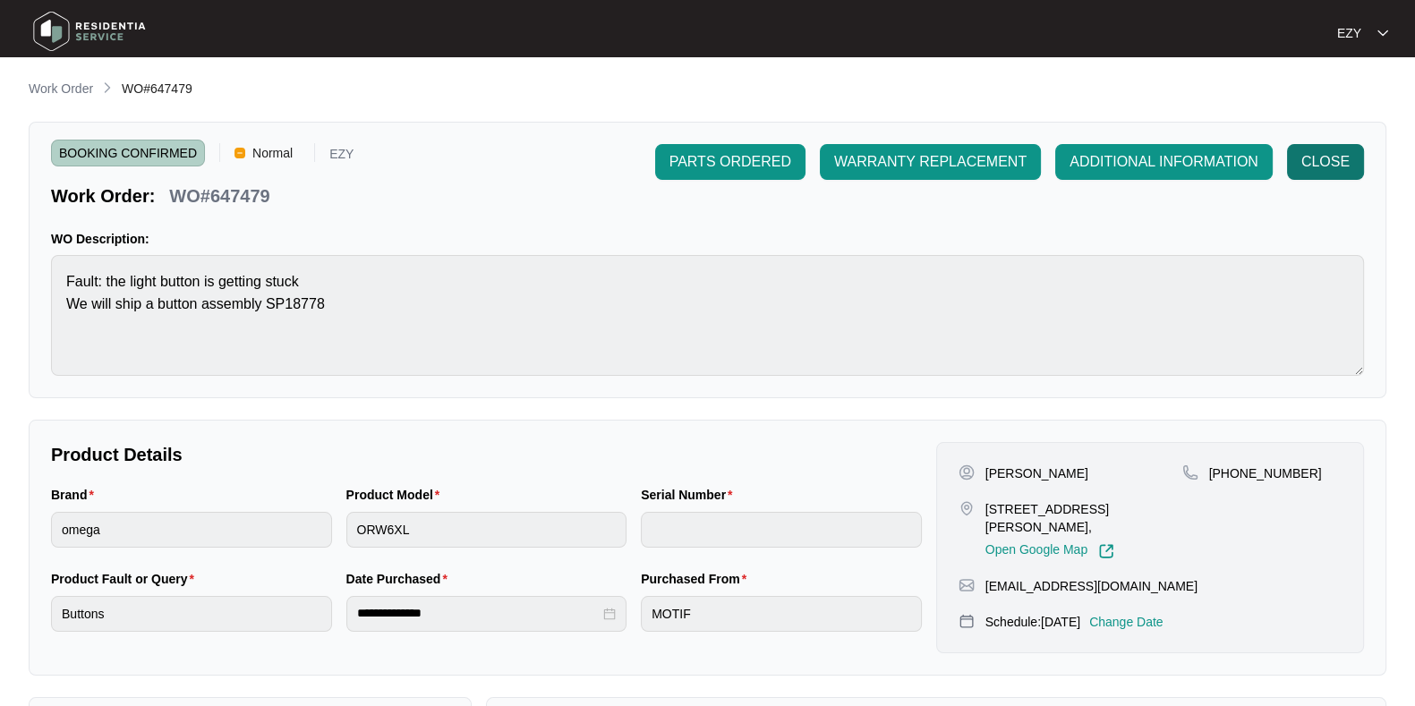
click at [1326, 159] on span "CLOSE" at bounding box center [1325, 161] width 48 height 21
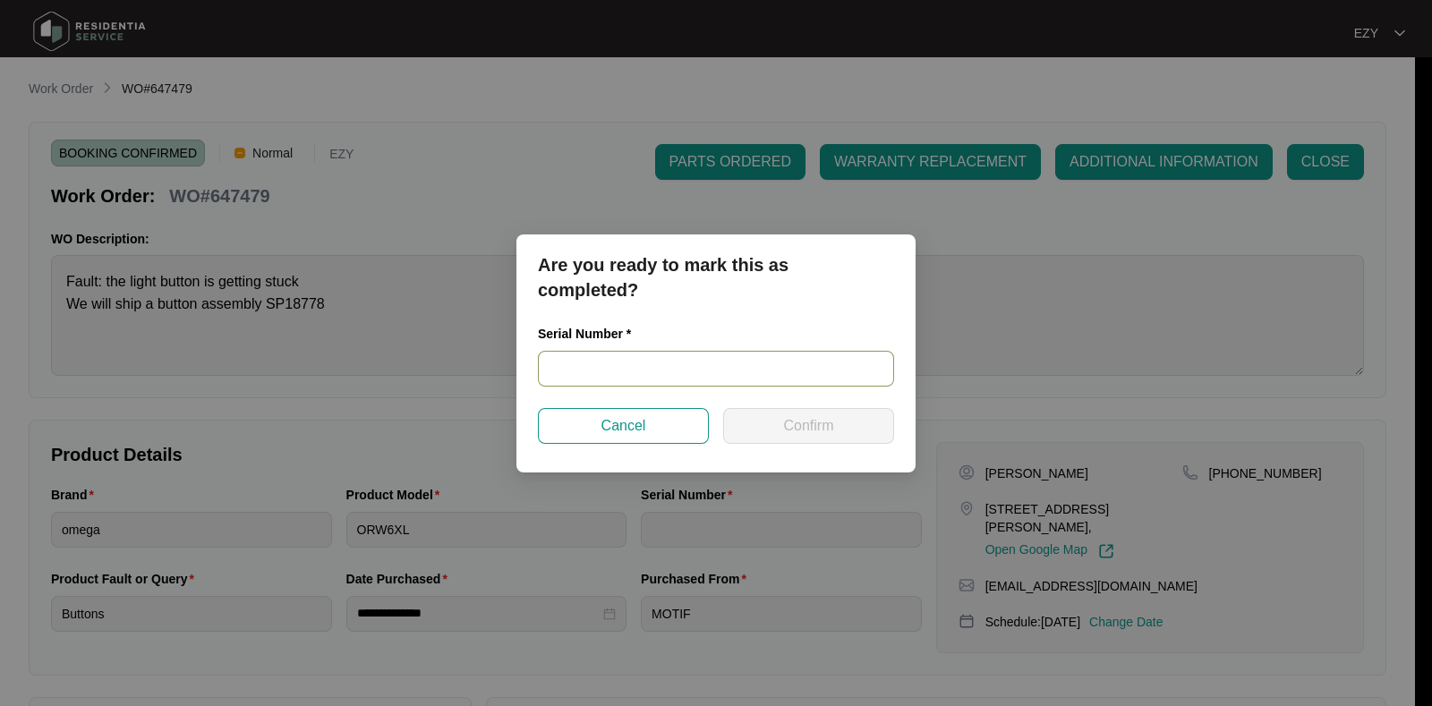
click at [769, 377] on input "text" at bounding box center [716, 369] width 356 height 36
paste input "ORWXLAT250200085"
type input "ORWXLAT250200085"
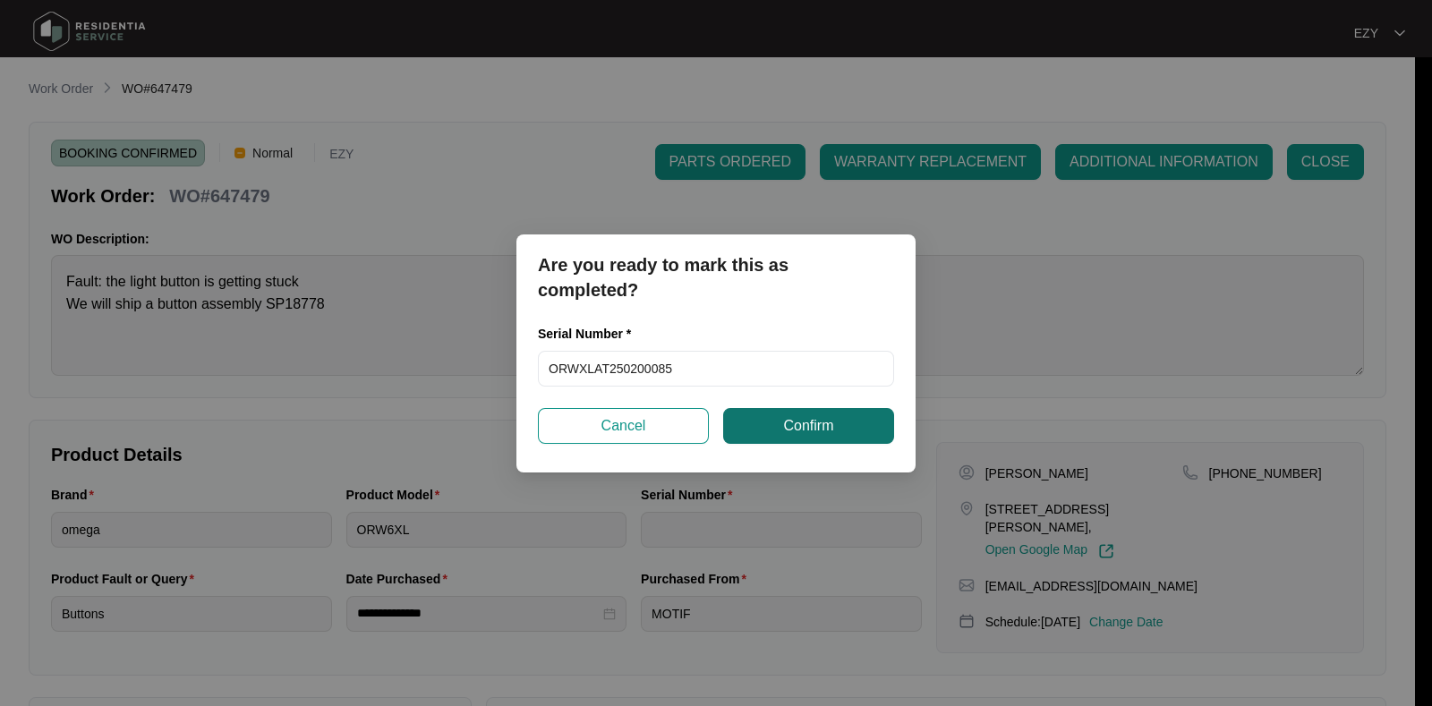
click at [801, 430] on span "Confirm" at bounding box center [808, 425] width 50 height 21
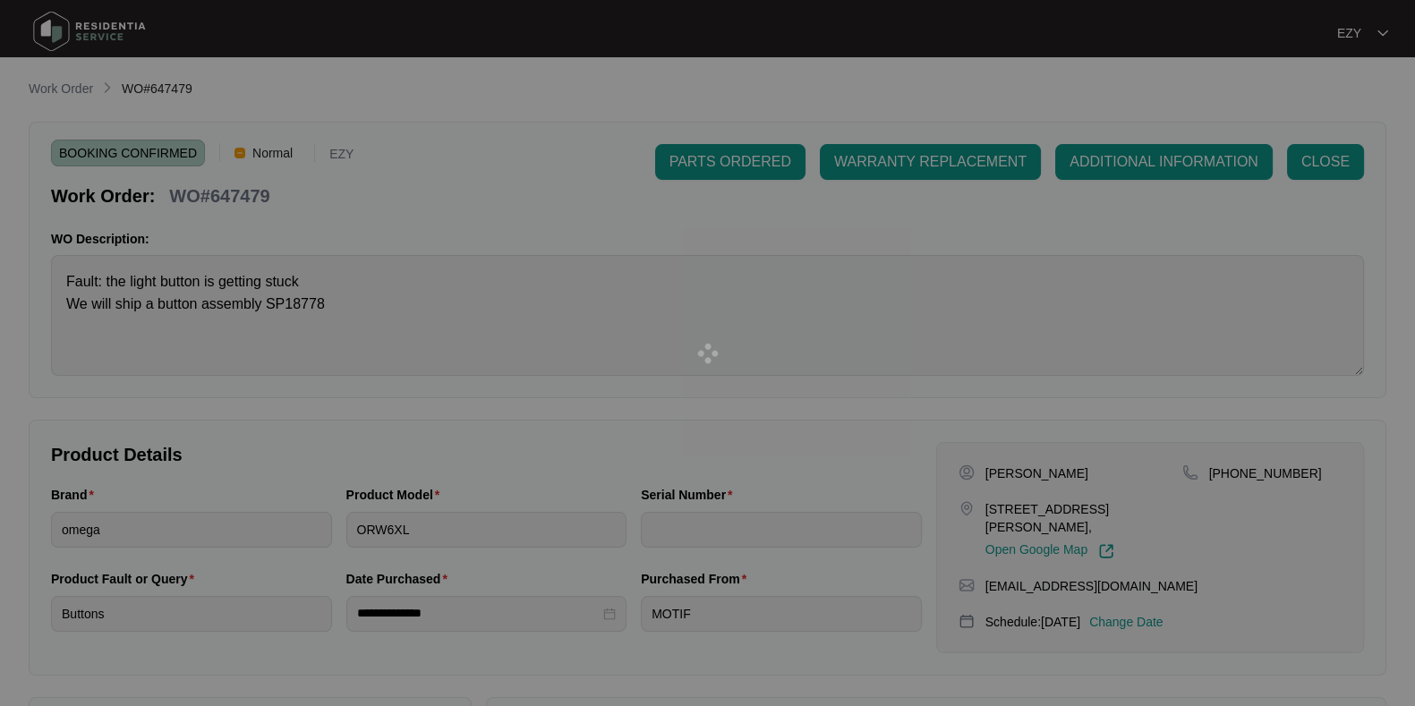
type input "ORWXLAT250200085"
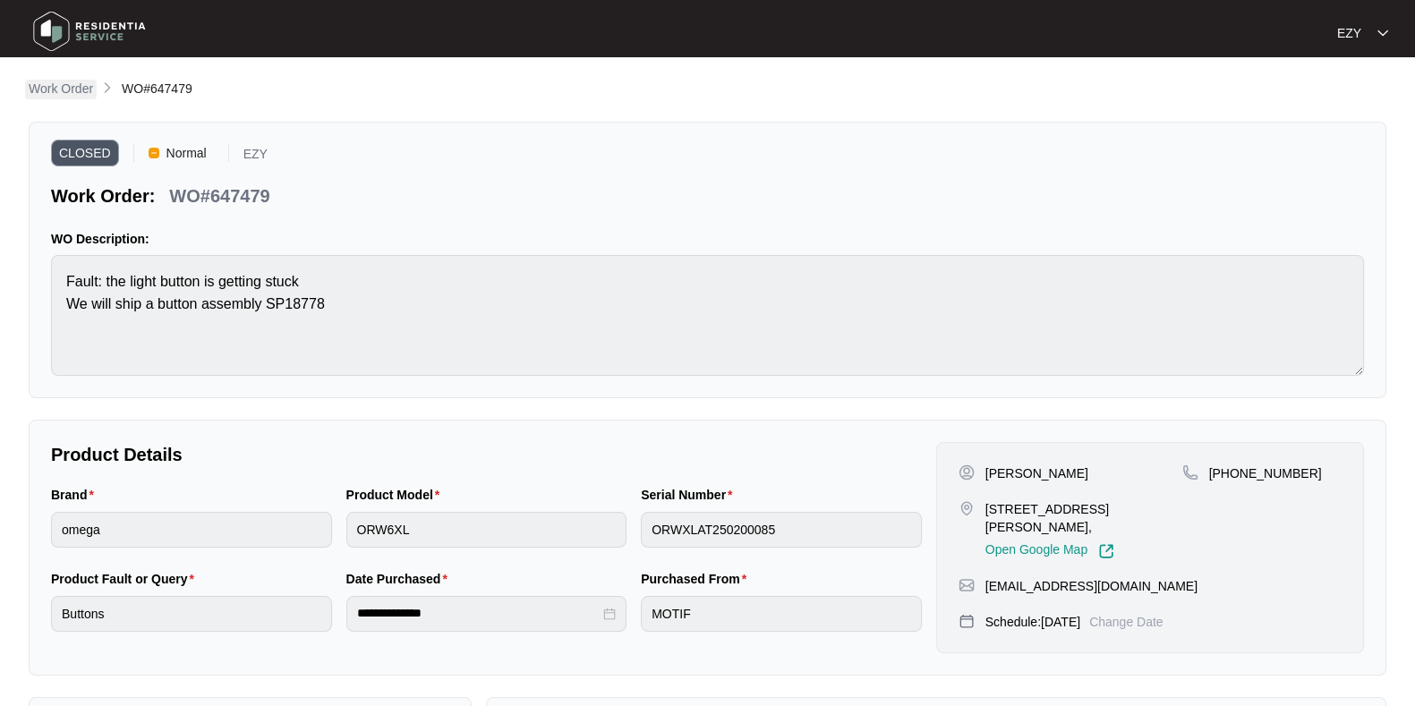
click at [69, 97] on p "Work Order" at bounding box center [61, 89] width 64 height 18
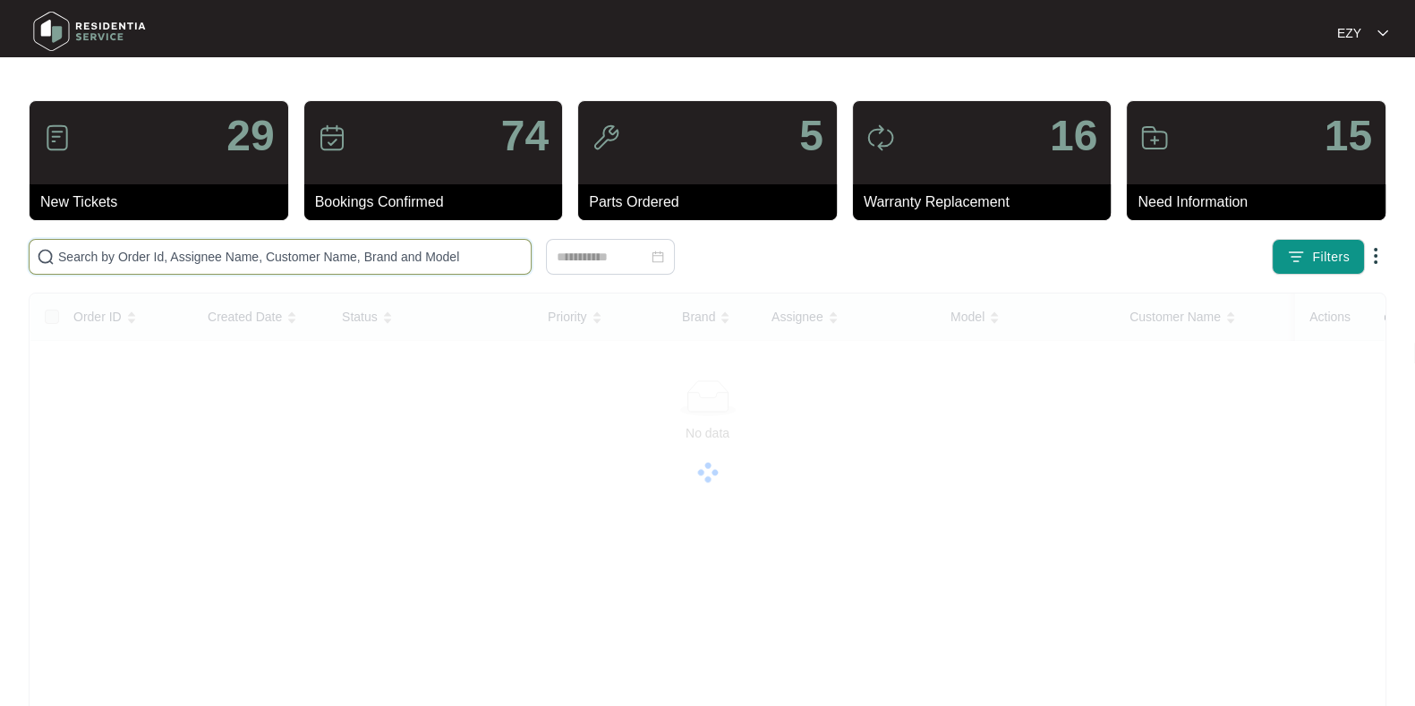
click at [256, 257] on input "text" at bounding box center [290, 257] width 465 height 20
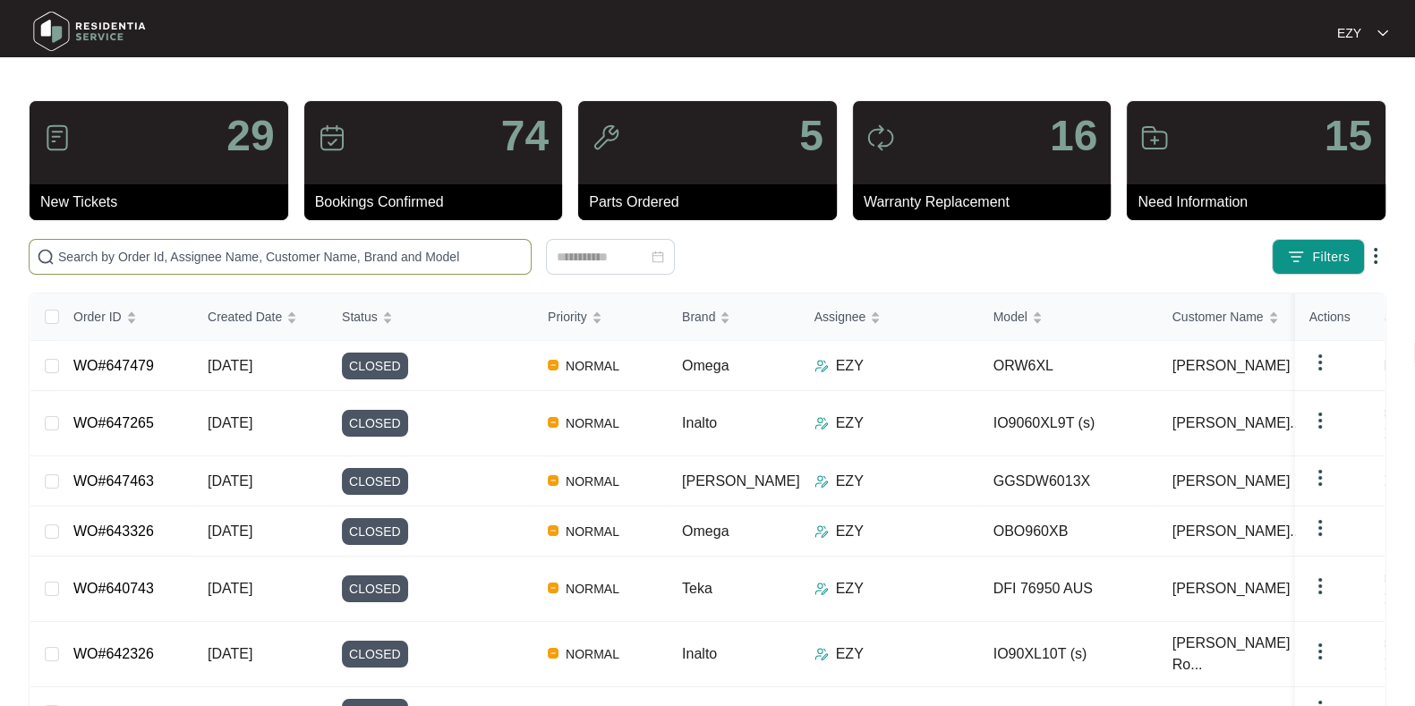
paste input "646757"
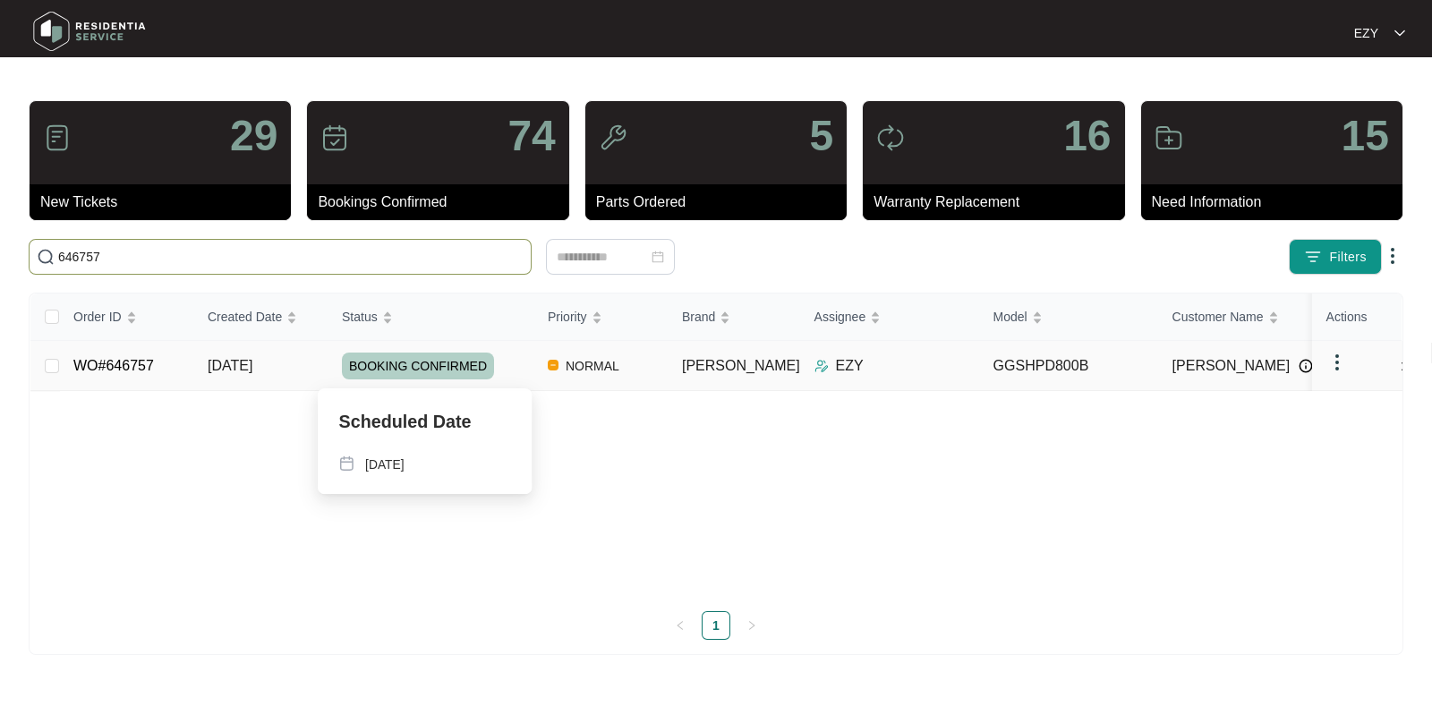
type input "646757"
click at [511, 375] on div "BOOKING CONFIRMED" at bounding box center [438, 366] width 192 height 27
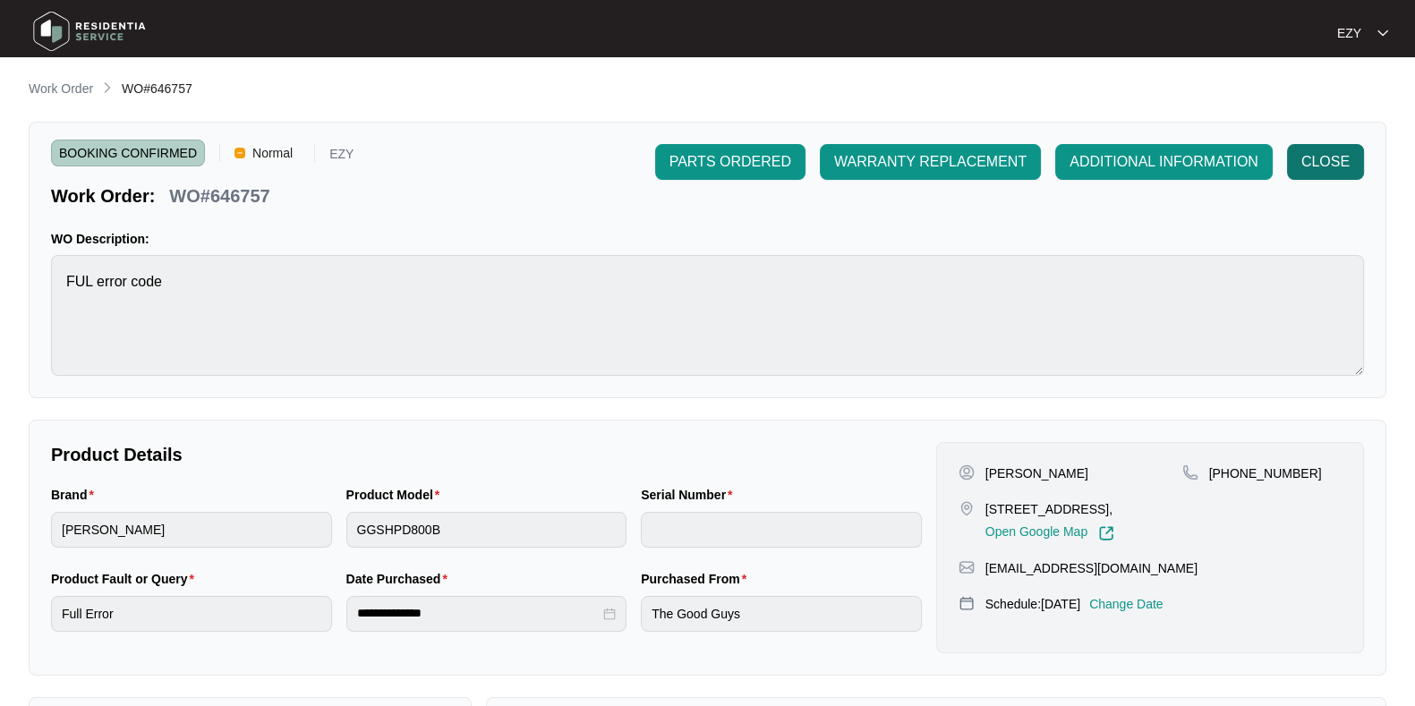
click at [1322, 163] on span "CLOSE" at bounding box center [1325, 161] width 48 height 21
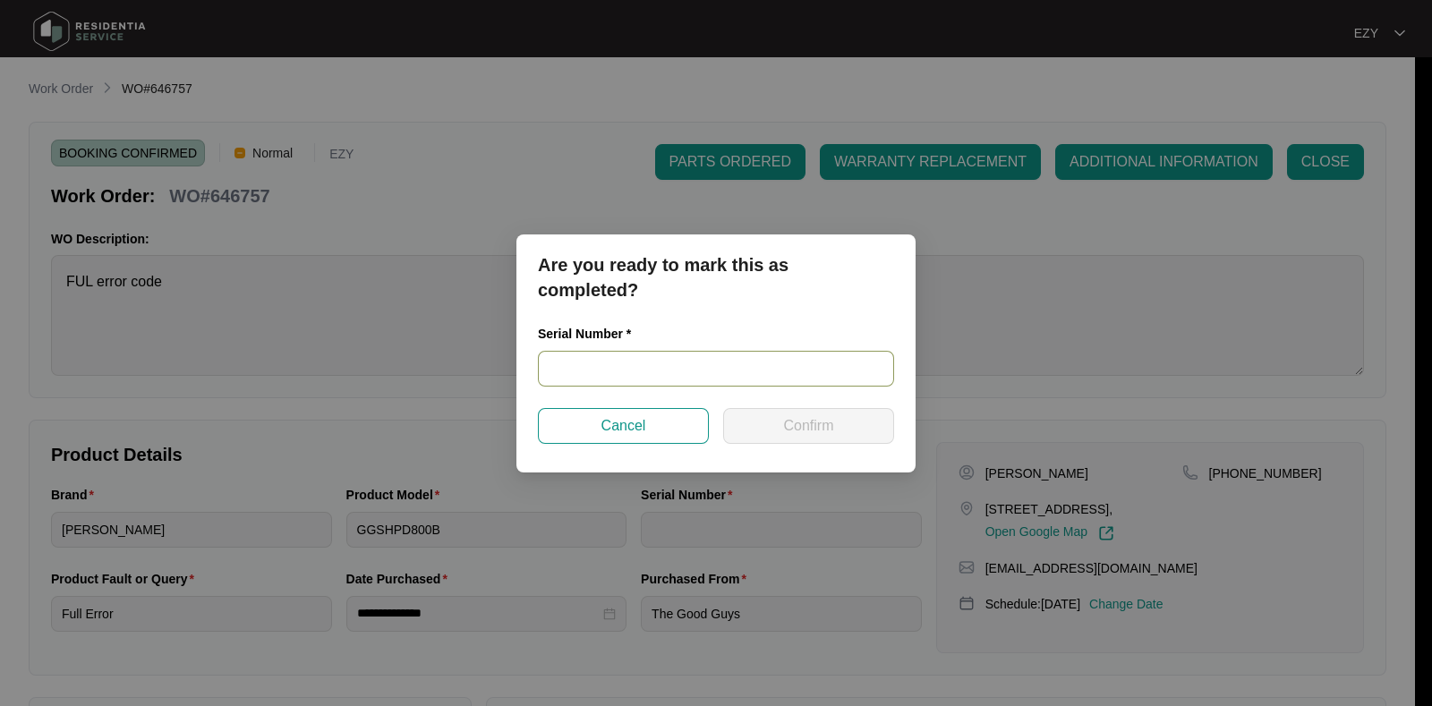
click at [765, 370] on input "text" at bounding box center [716, 369] width 356 height 36
paste input "540V2330101A4155P00324"
type input "540V2330101A4155P00324"
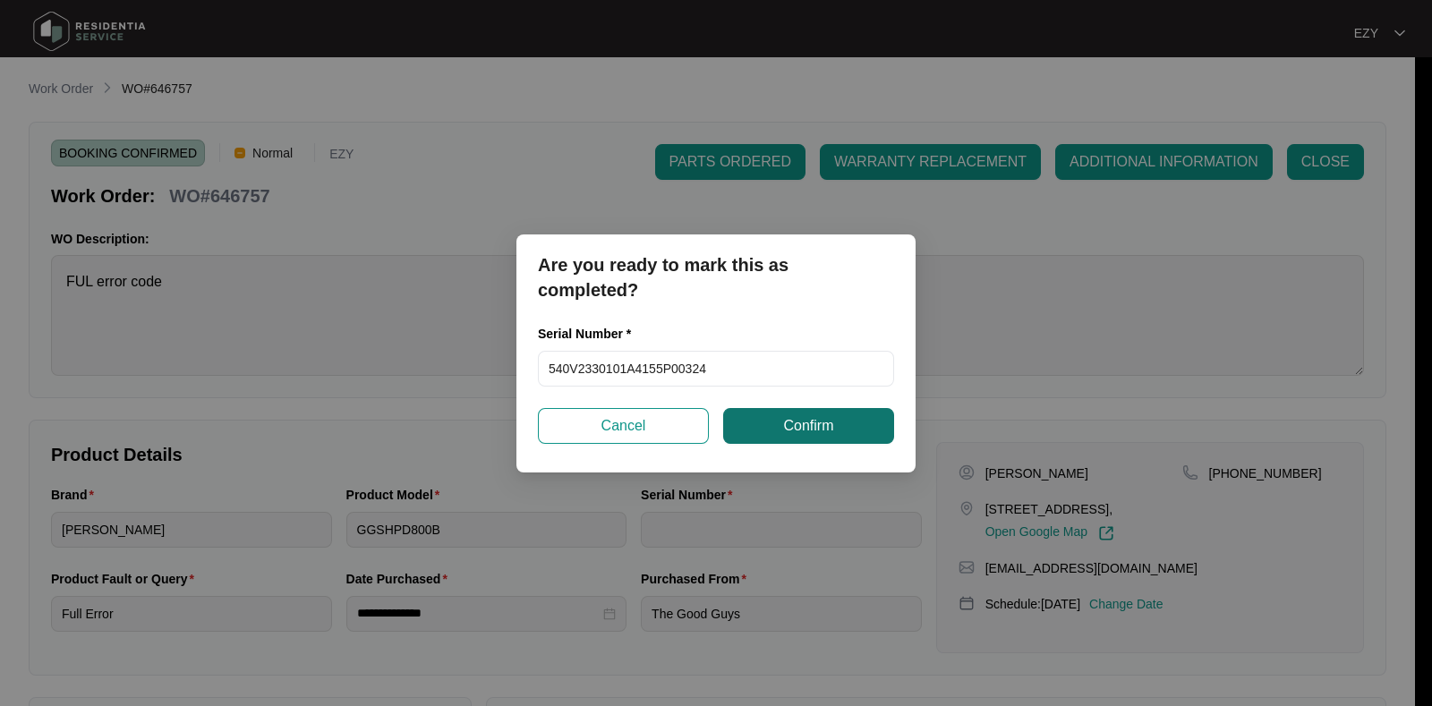
click at [801, 429] on span "Confirm" at bounding box center [808, 425] width 50 height 21
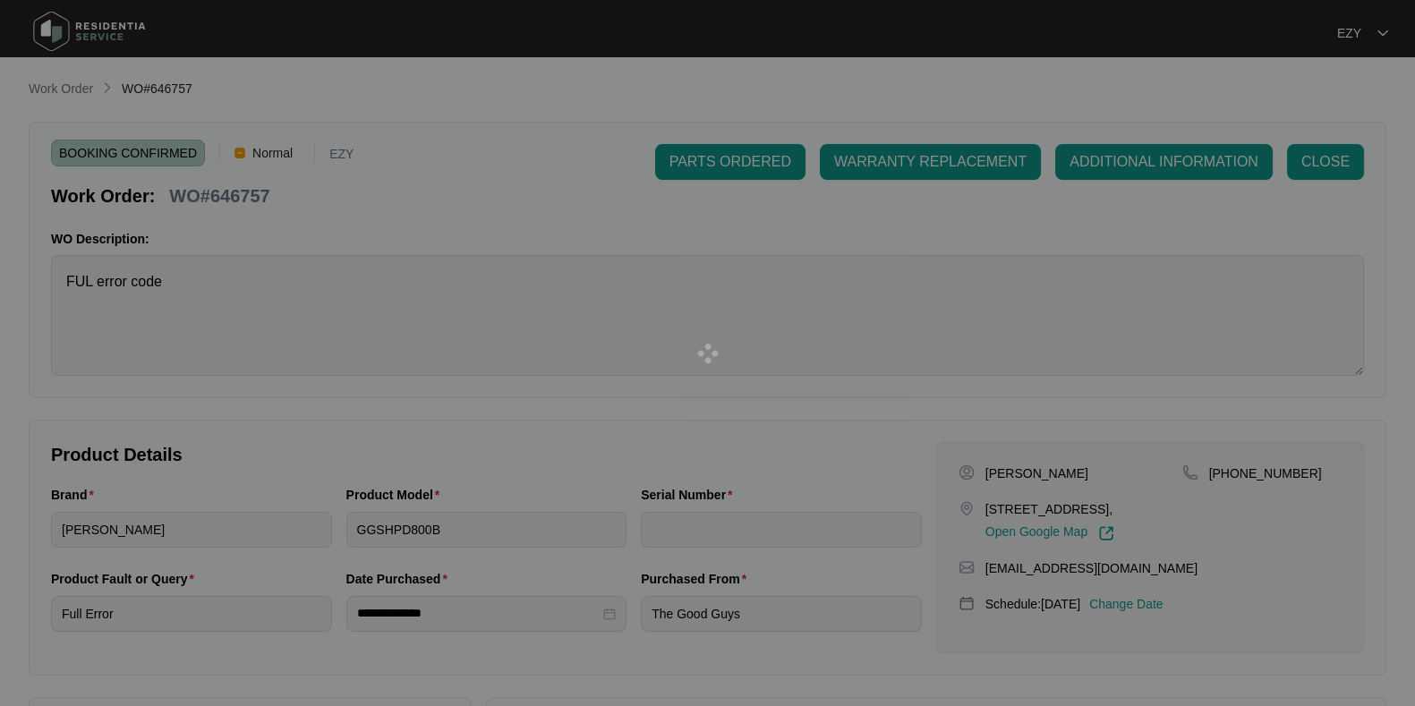
type input "540V2330101A4155P00324"
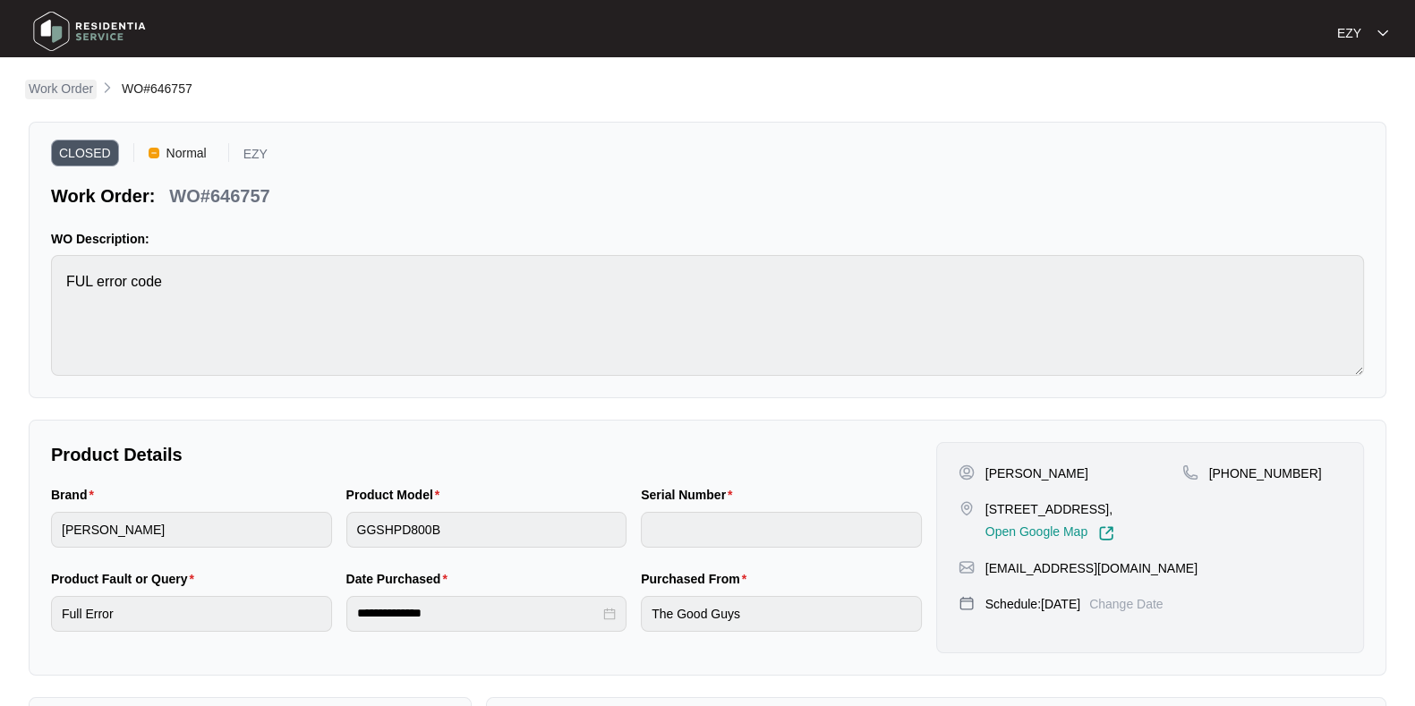
click at [45, 90] on p "Work Order" at bounding box center [61, 89] width 64 height 18
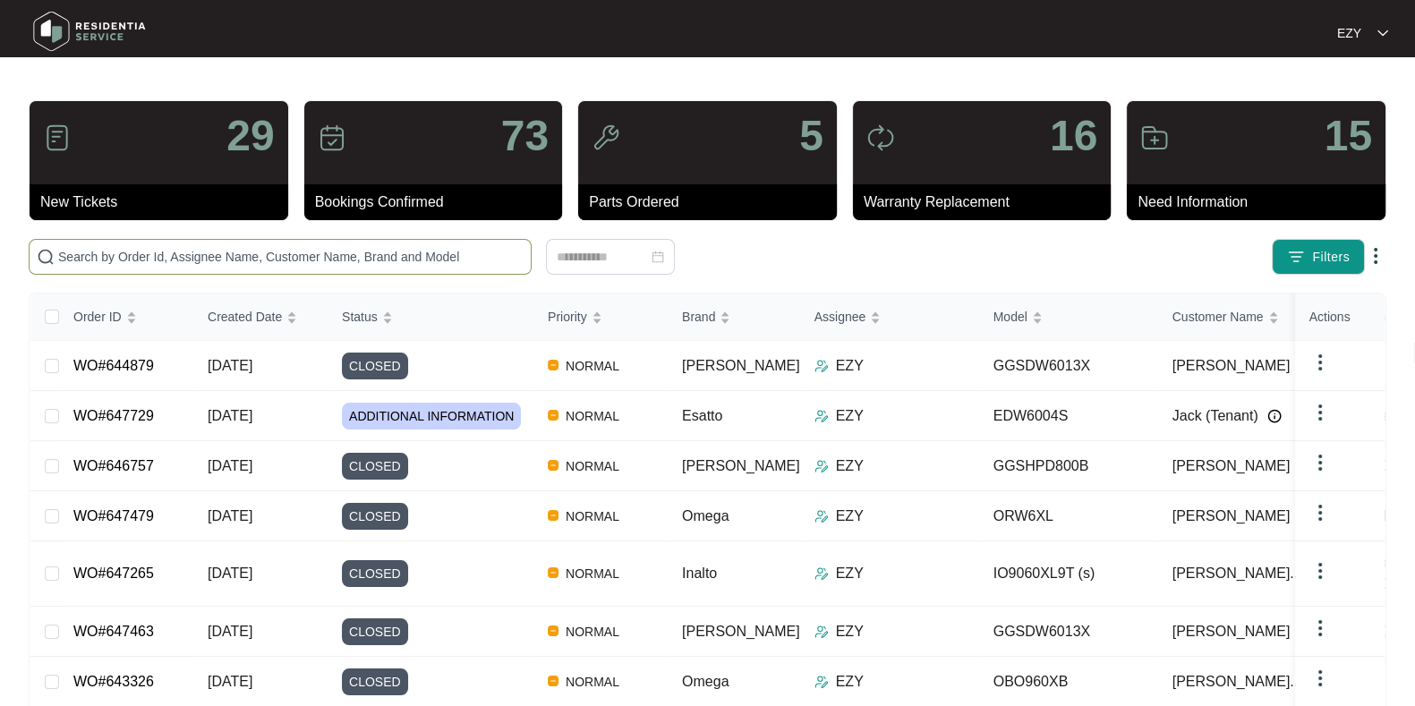
click at [185, 254] on input "text" at bounding box center [290, 257] width 465 height 20
paste input "647829"
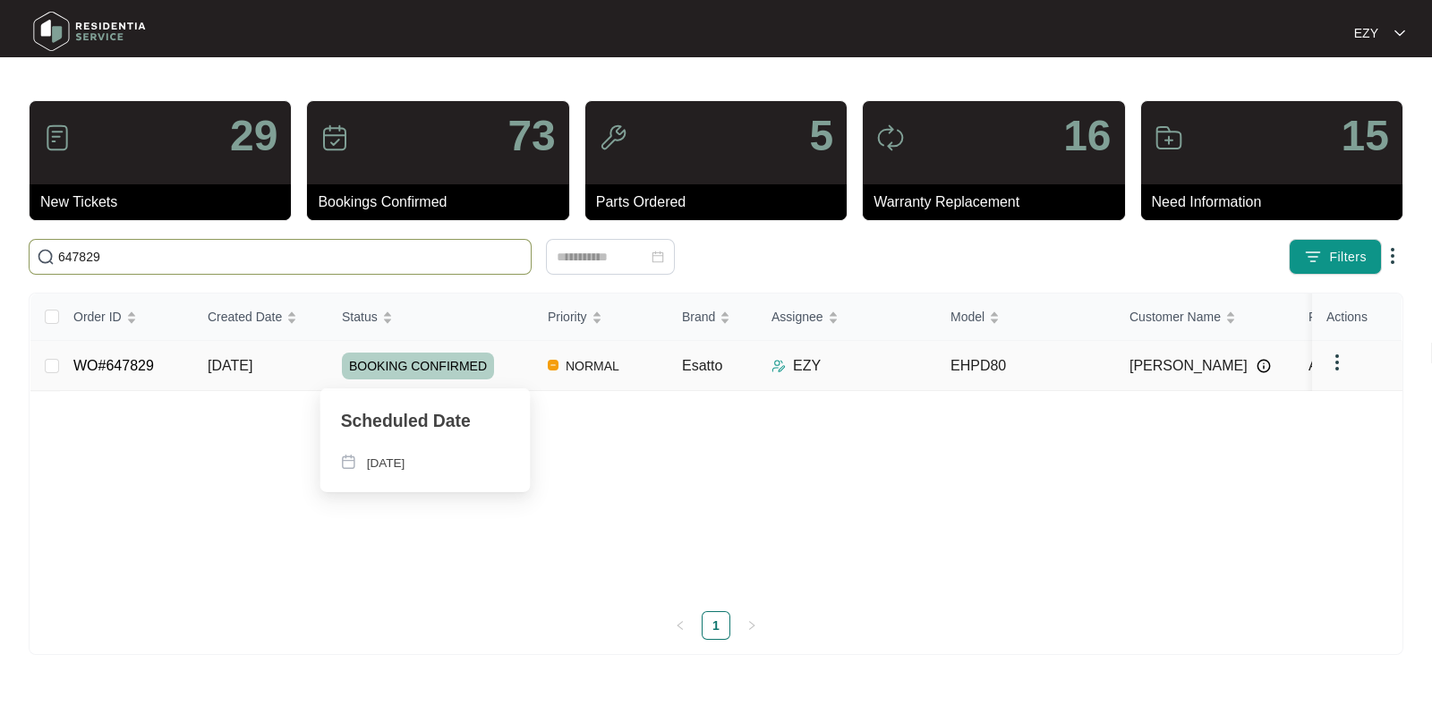
type input "647829"
click at [501, 366] on div "BOOKING CONFIRMED" at bounding box center [438, 366] width 192 height 27
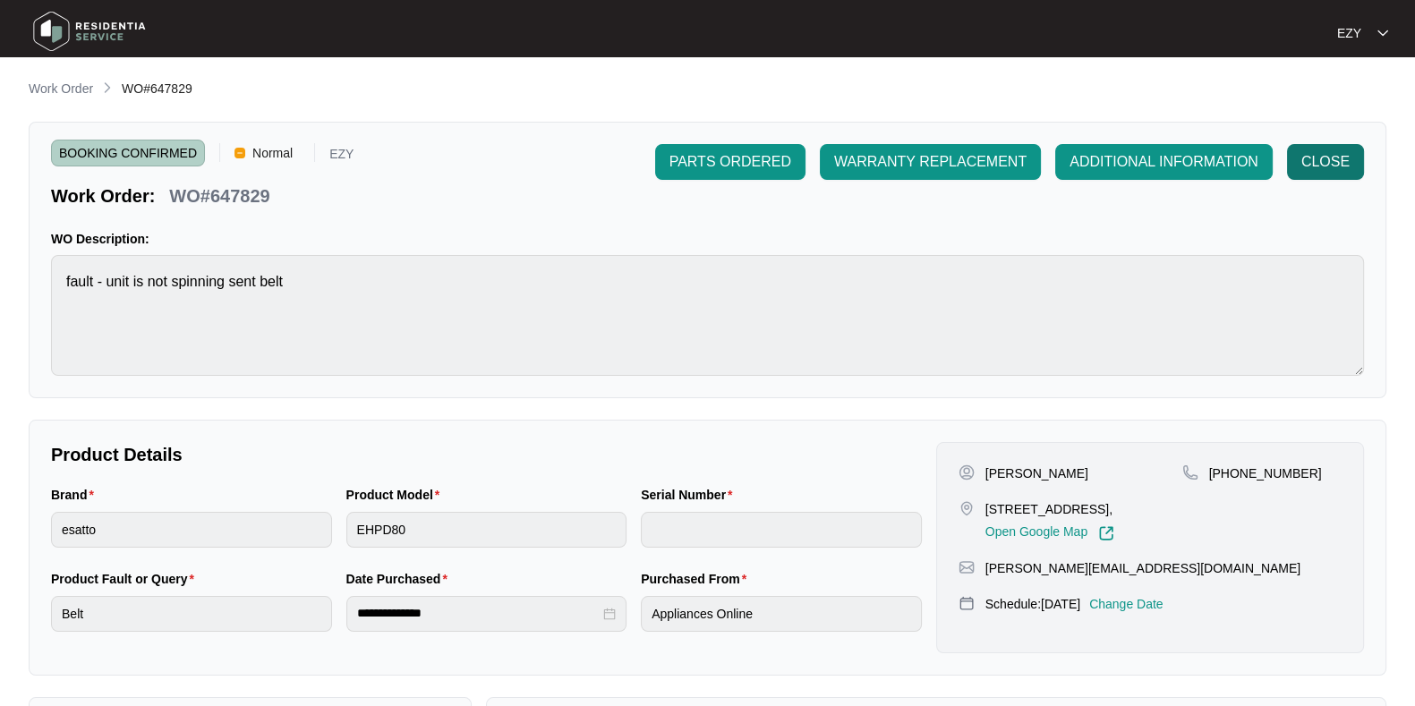
click at [1335, 149] on button "CLOSE" at bounding box center [1325, 162] width 77 height 36
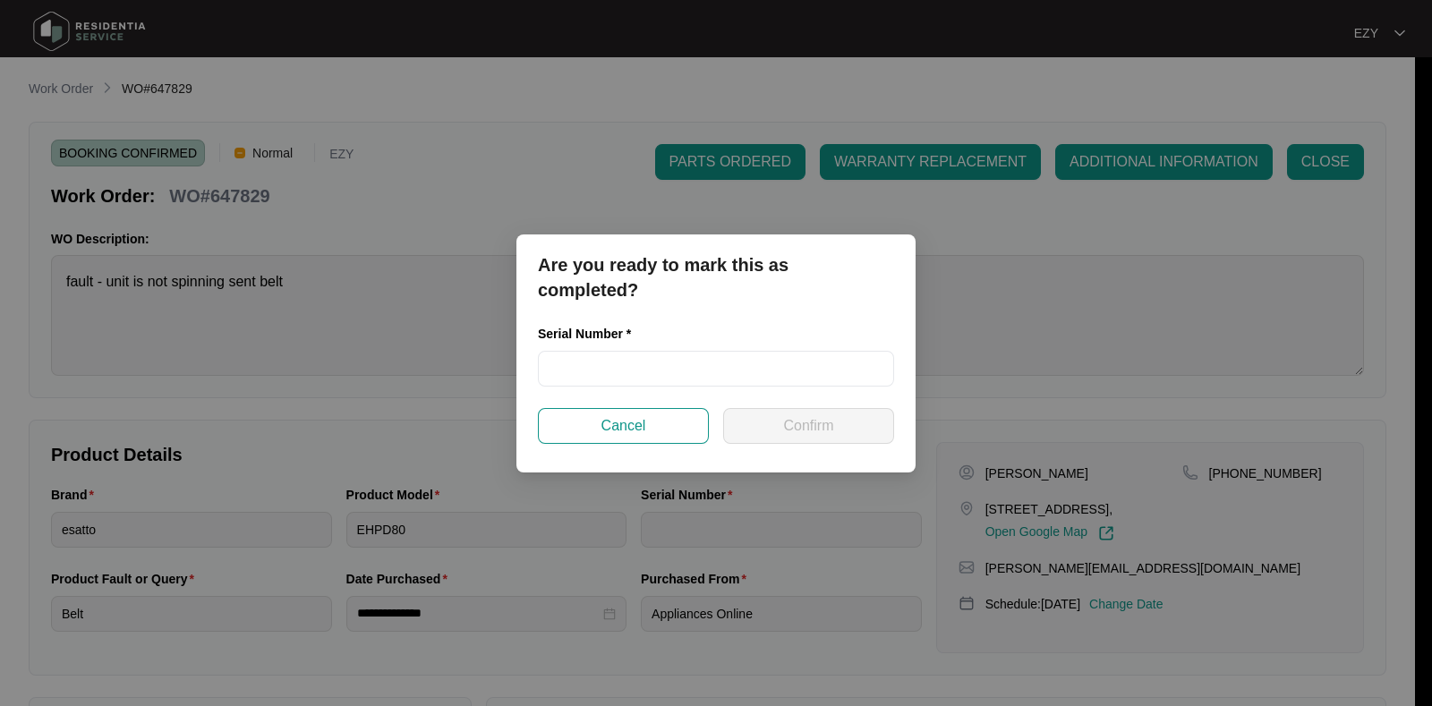
click at [746, 388] on div "Serial Number *" at bounding box center [716, 366] width 371 height 84
click at [738, 382] on input "text" at bounding box center [716, 369] width 356 height 36
paste input "540L36942013B235P00061"
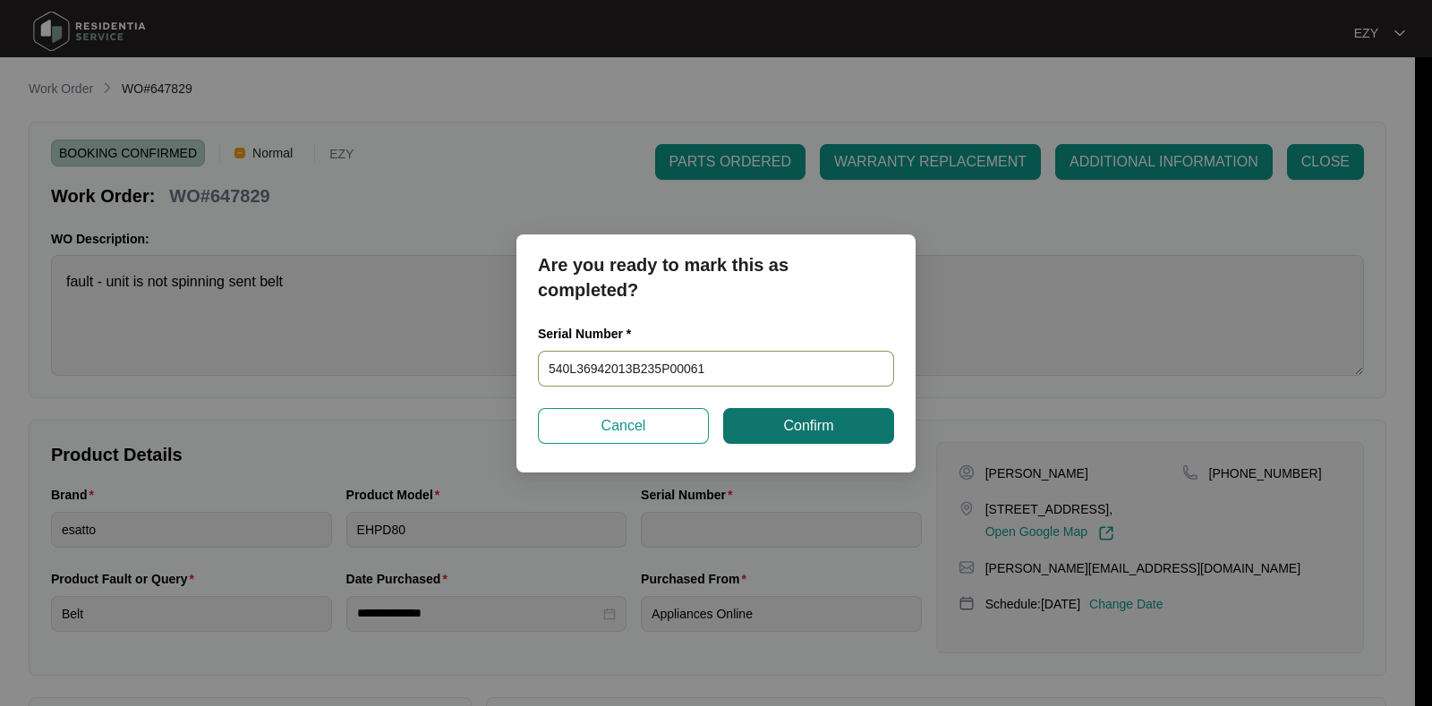
type input "540L36942013B235P00061"
click at [792, 424] on span "Confirm" at bounding box center [808, 425] width 50 height 21
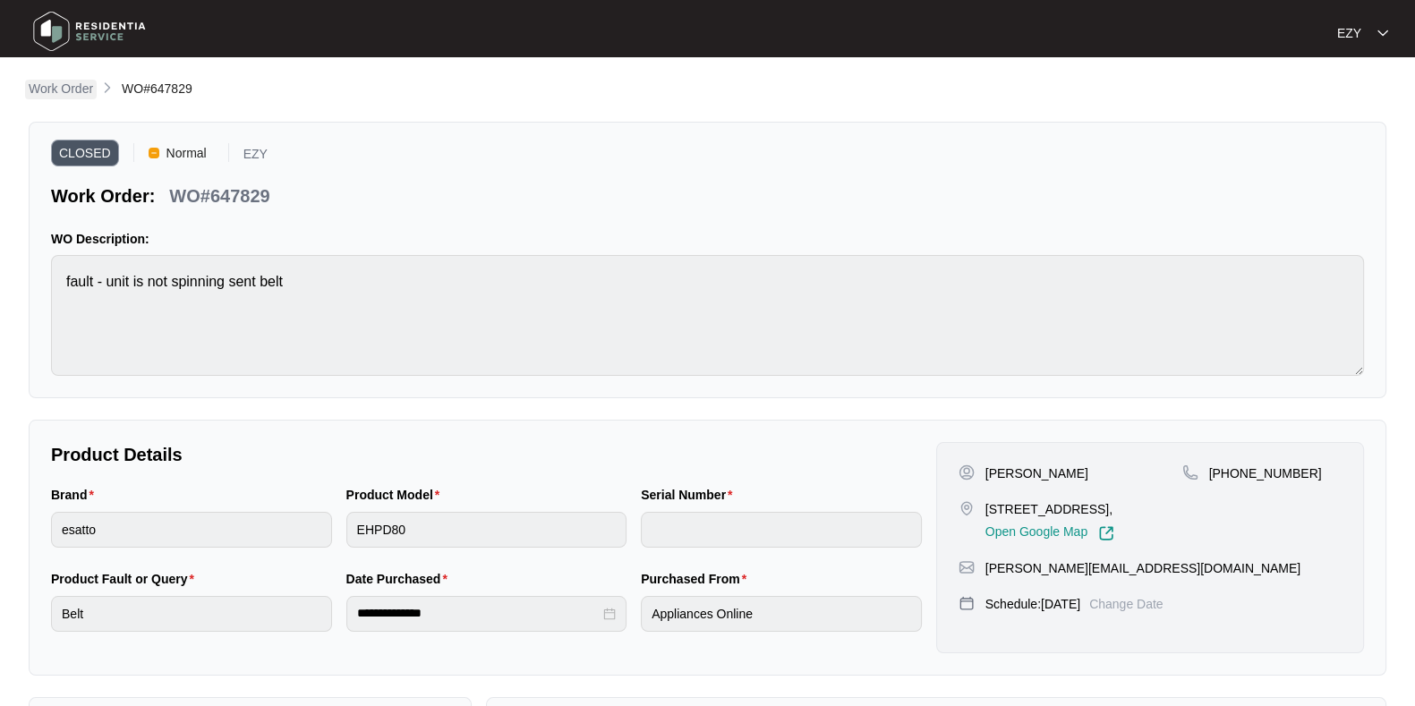
click at [72, 83] on p "Work Order" at bounding box center [61, 89] width 64 height 18
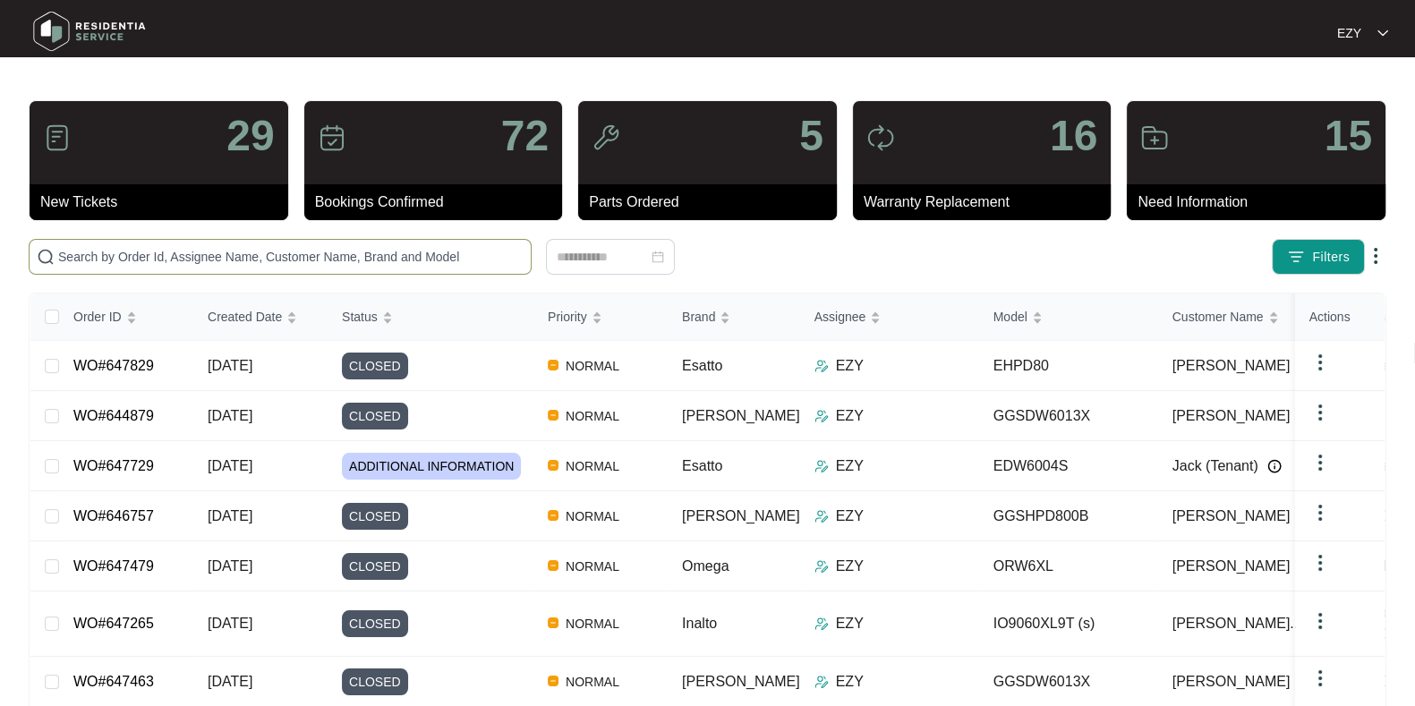
click at [246, 257] on input "text" at bounding box center [290, 257] width 465 height 20
paste input "640718"
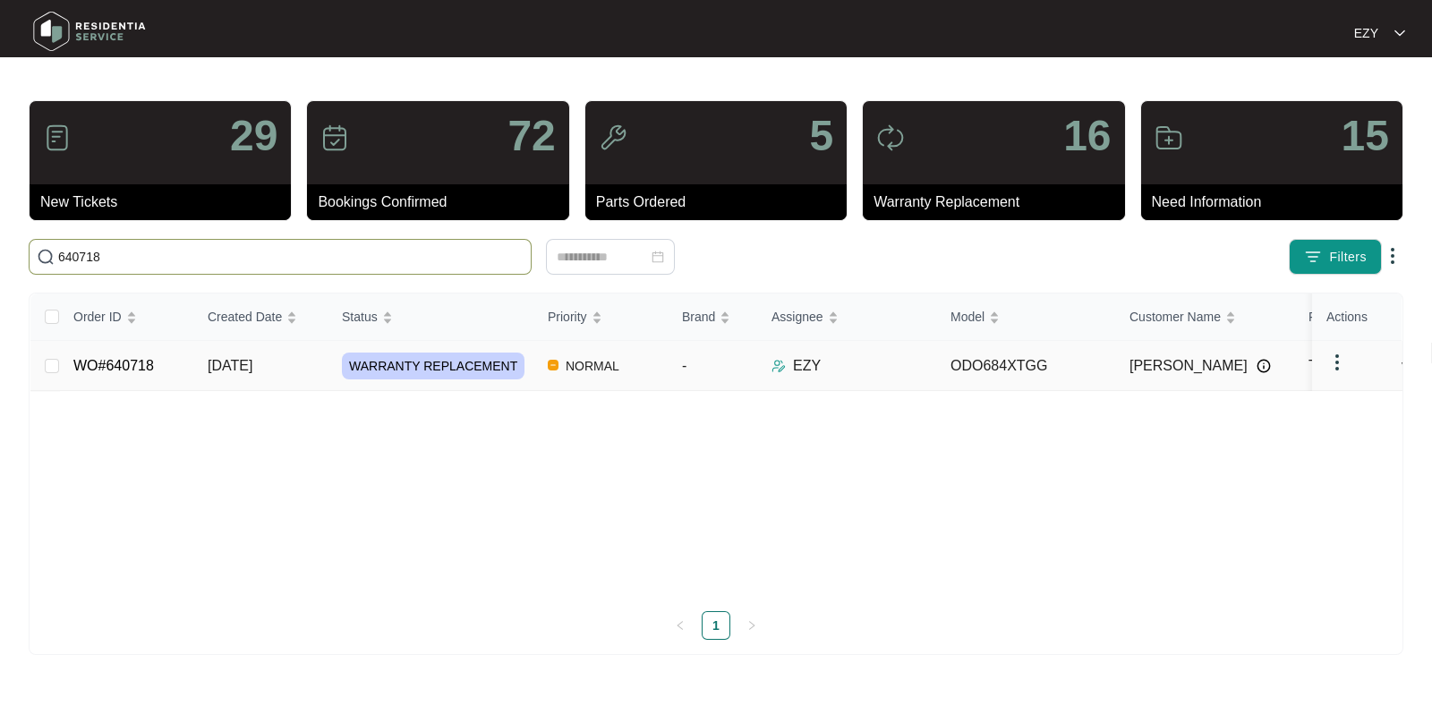
type input "640718"
click at [652, 362] on td "NORMAL" at bounding box center [600, 366] width 134 height 50
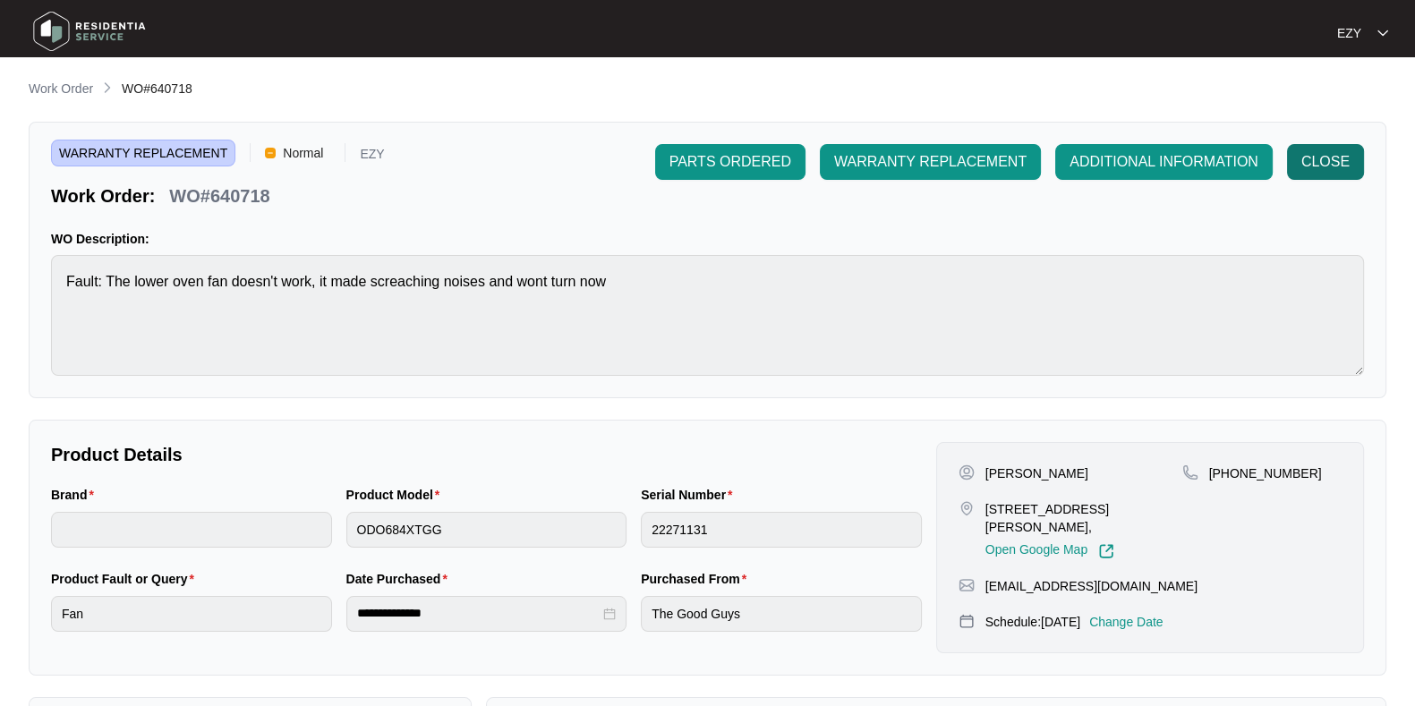
click at [1339, 162] on span "CLOSE" at bounding box center [1325, 161] width 48 height 21
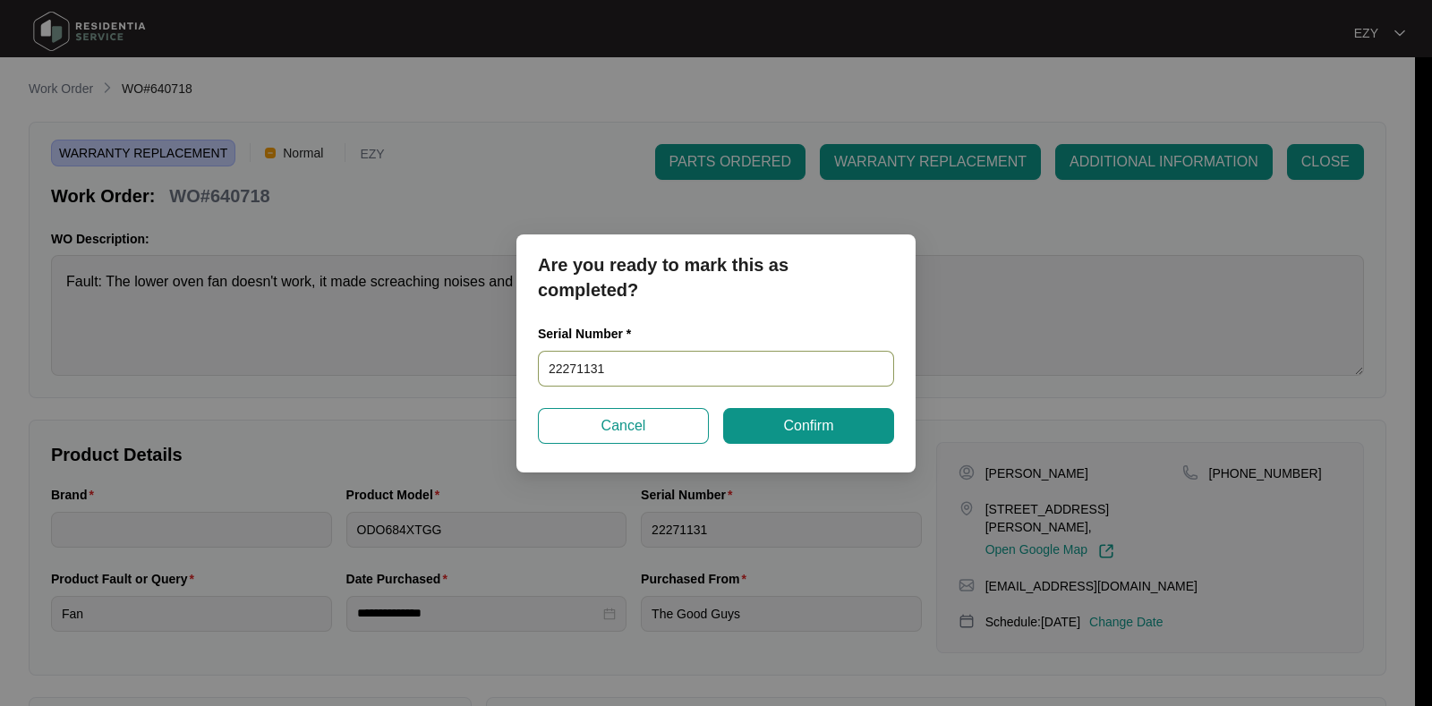
click at [824, 355] on input "22271131" at bounding box center [716, 369] width 356 height 36
click at [832, 422] on span "Confirm" at bounding box center [808, 425] width 50 height 21
